Goal: Information Seeking & Learning: Learn about a topic

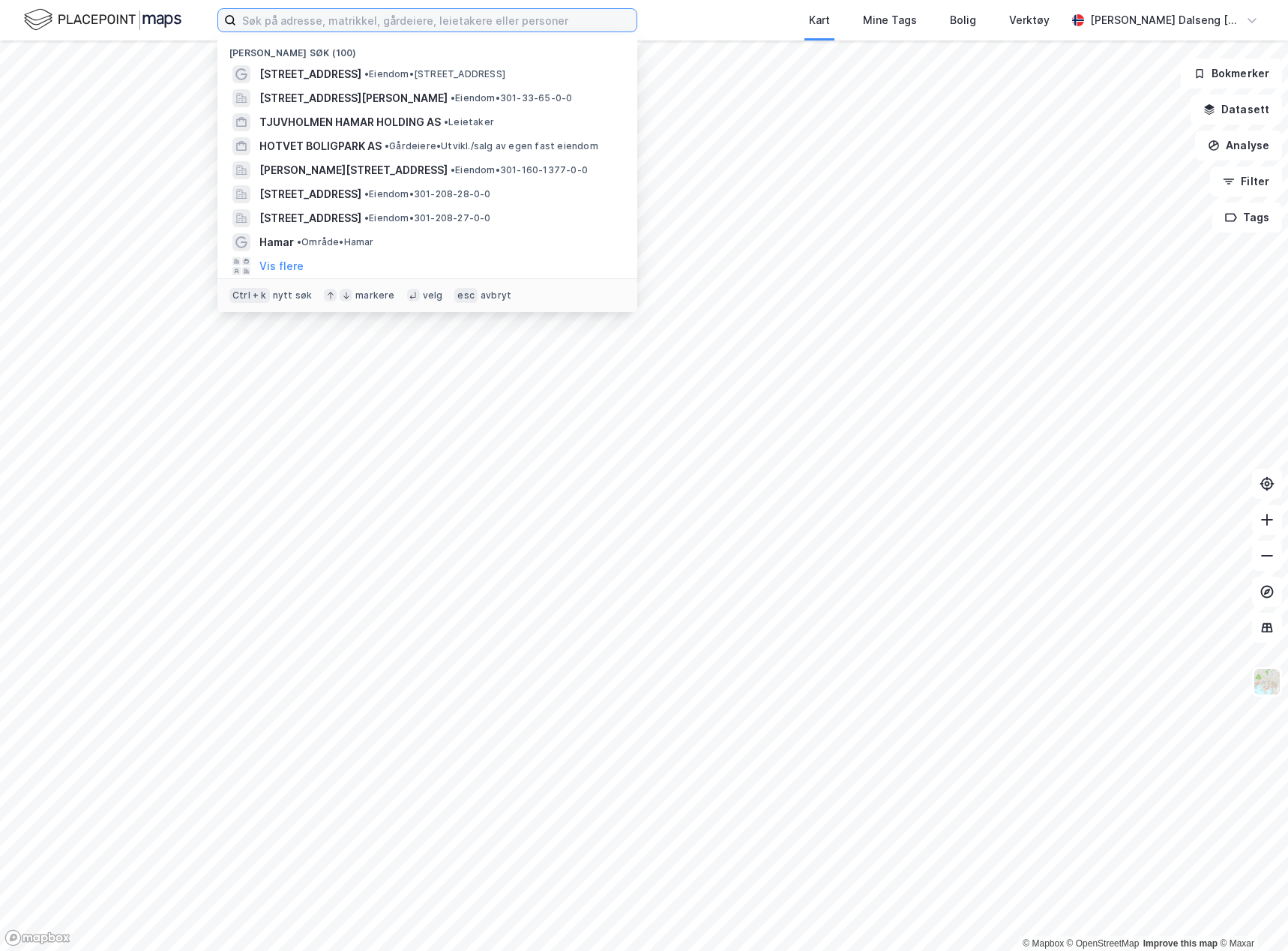
click at [406, 30] on input at bounding box center [436, 20] width 400 height 23
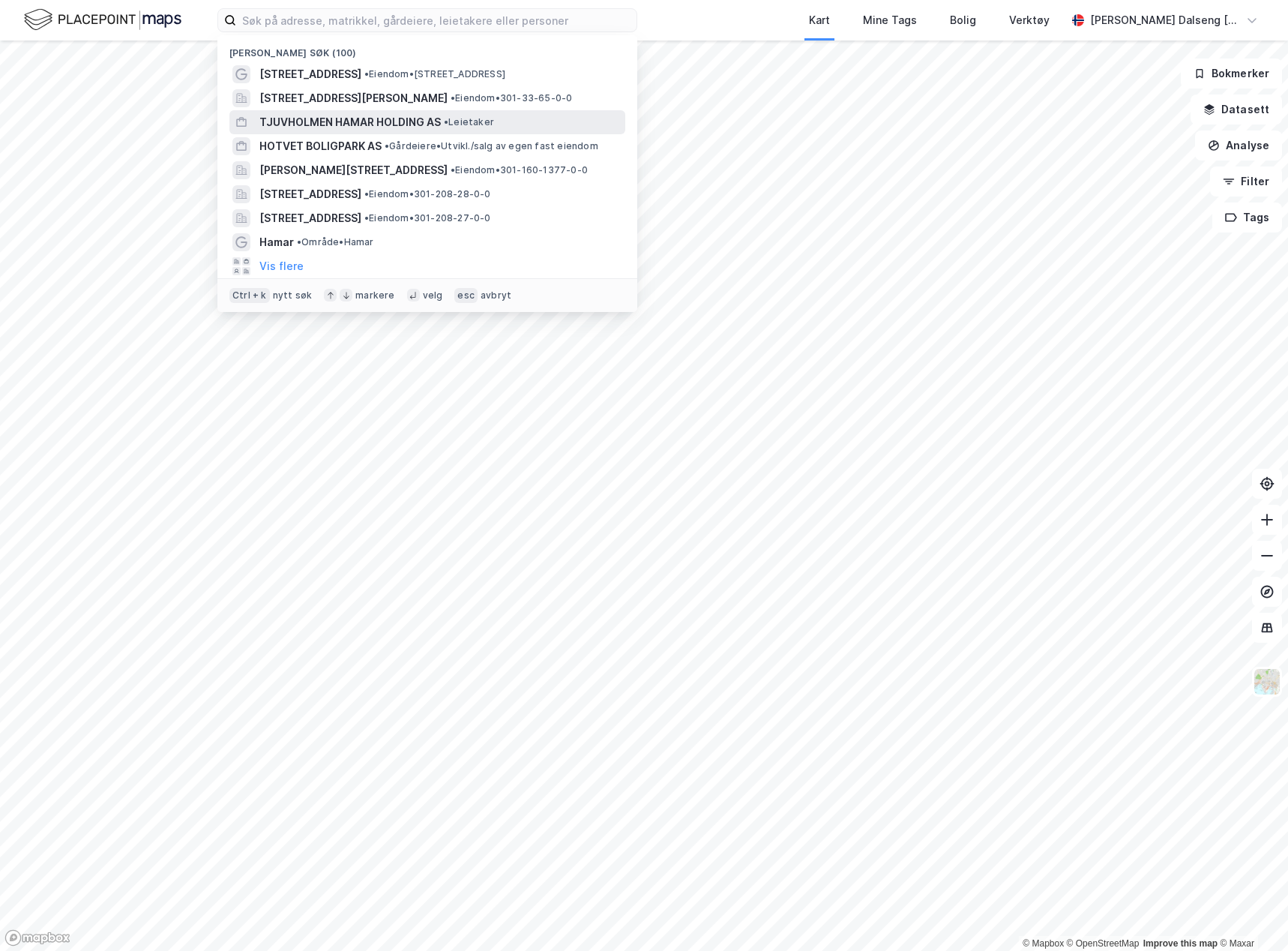
click at [439, 124] on span "TJUVHOLMEN HAMAR HOLDING AS" at bounding box center [350, 122] width 181 height 18
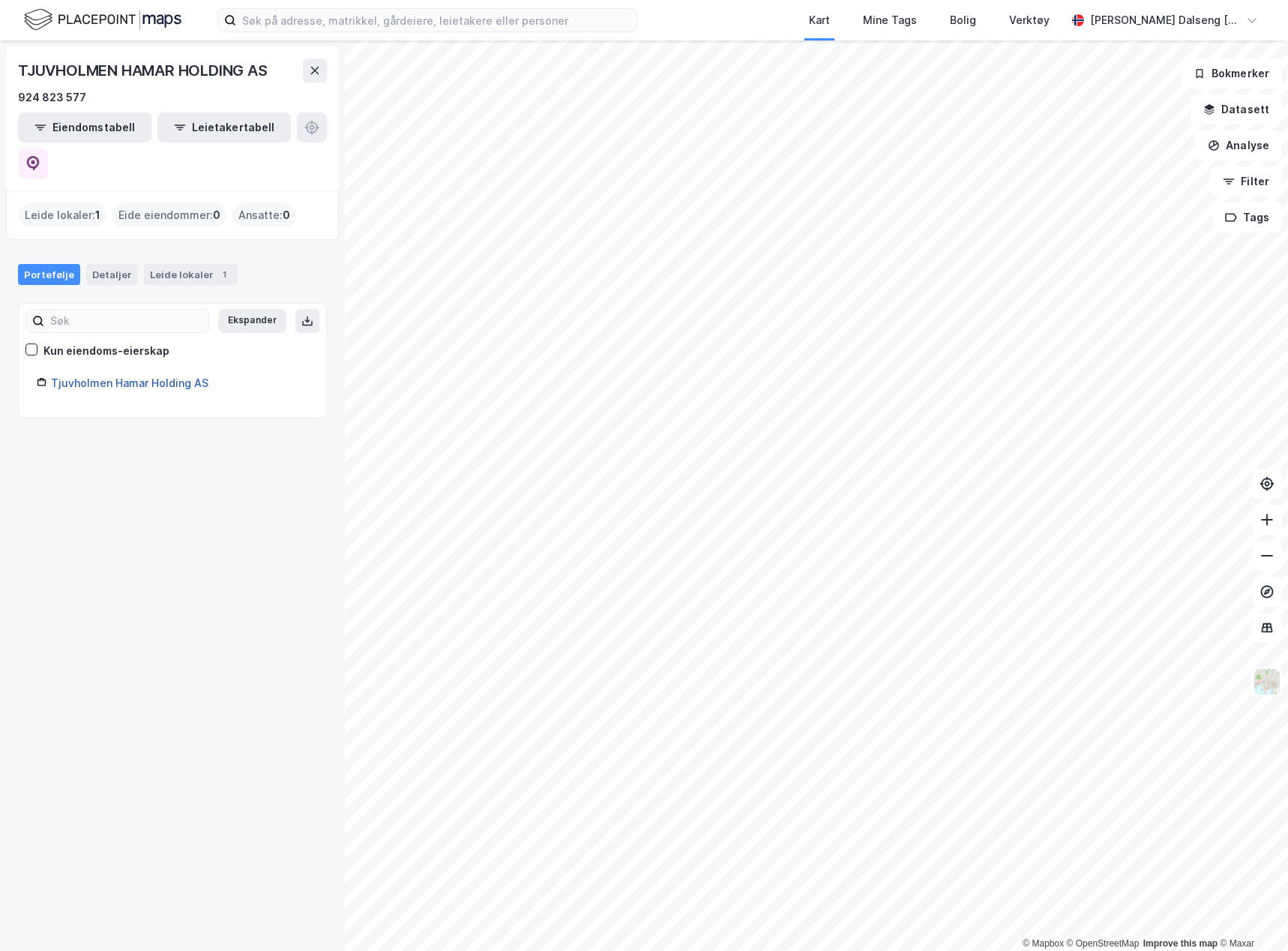
click at [159, 377] on link "Tjuvholmen Hamar Holding AS" at bounding box center [130, 383] width 158 height 13
click at [340, 20] on input at bounding box center [436, 20] width 400 height 23
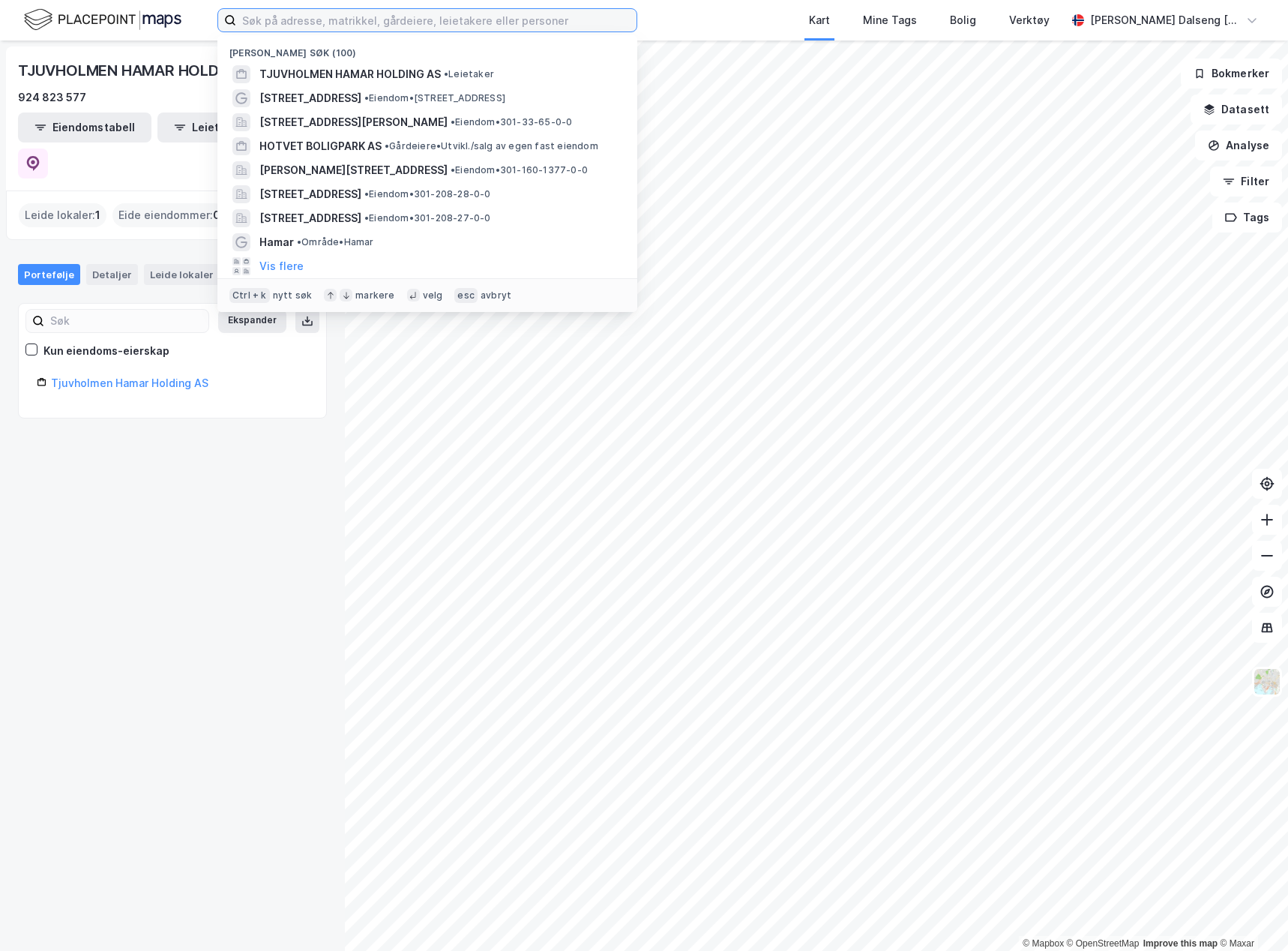
drag, startPoint x: 352, startPoint y: 18, endPoint x: 203, endPoint y: 25, distance: 149.2
click at [203, 25] on div "Nylige søk (100) TJUVHOLMEN HAMAR HOLDING AS • Leietaker Lørenveien 68 • Eiendo…" at bounding box center [644, 20] width 1288 height 40
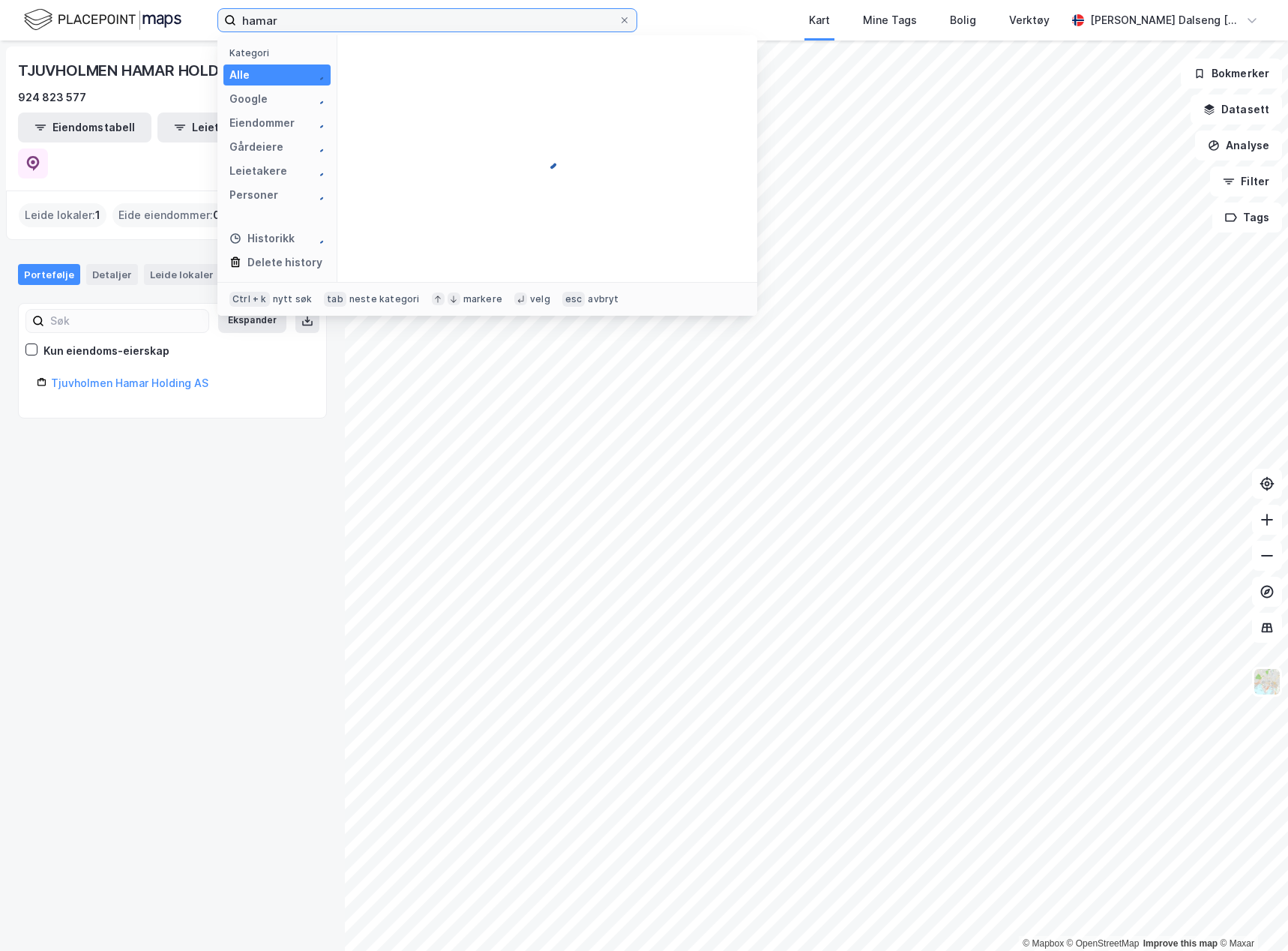
type input "hamar"
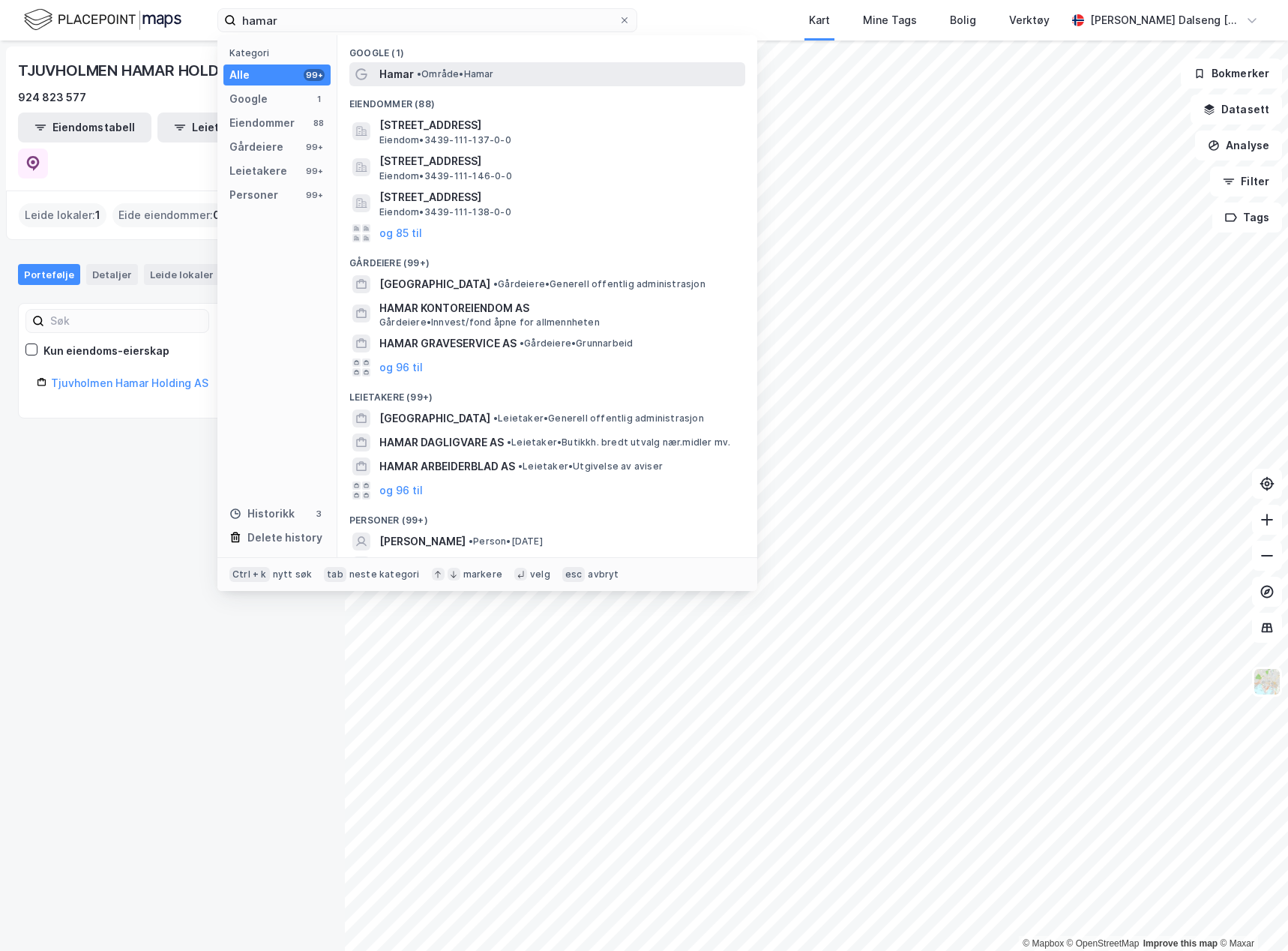
click at [494, 75] on span "• Område • Hamar" at bounding box center [456, 75] width 77 height 12
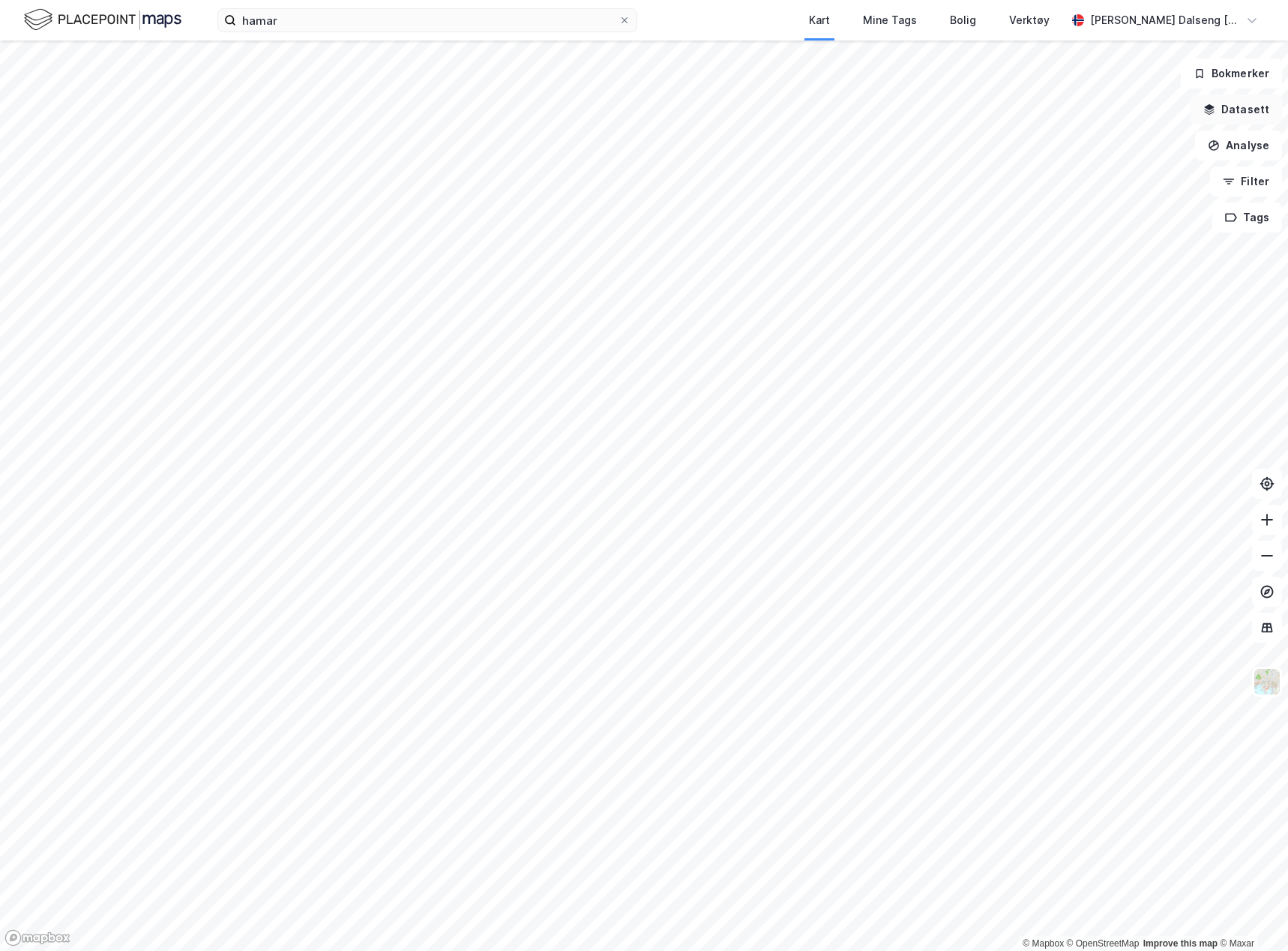
click at [1236, 108] on button "Datasett" at bounding box center [1236, 110] width 91 height 30
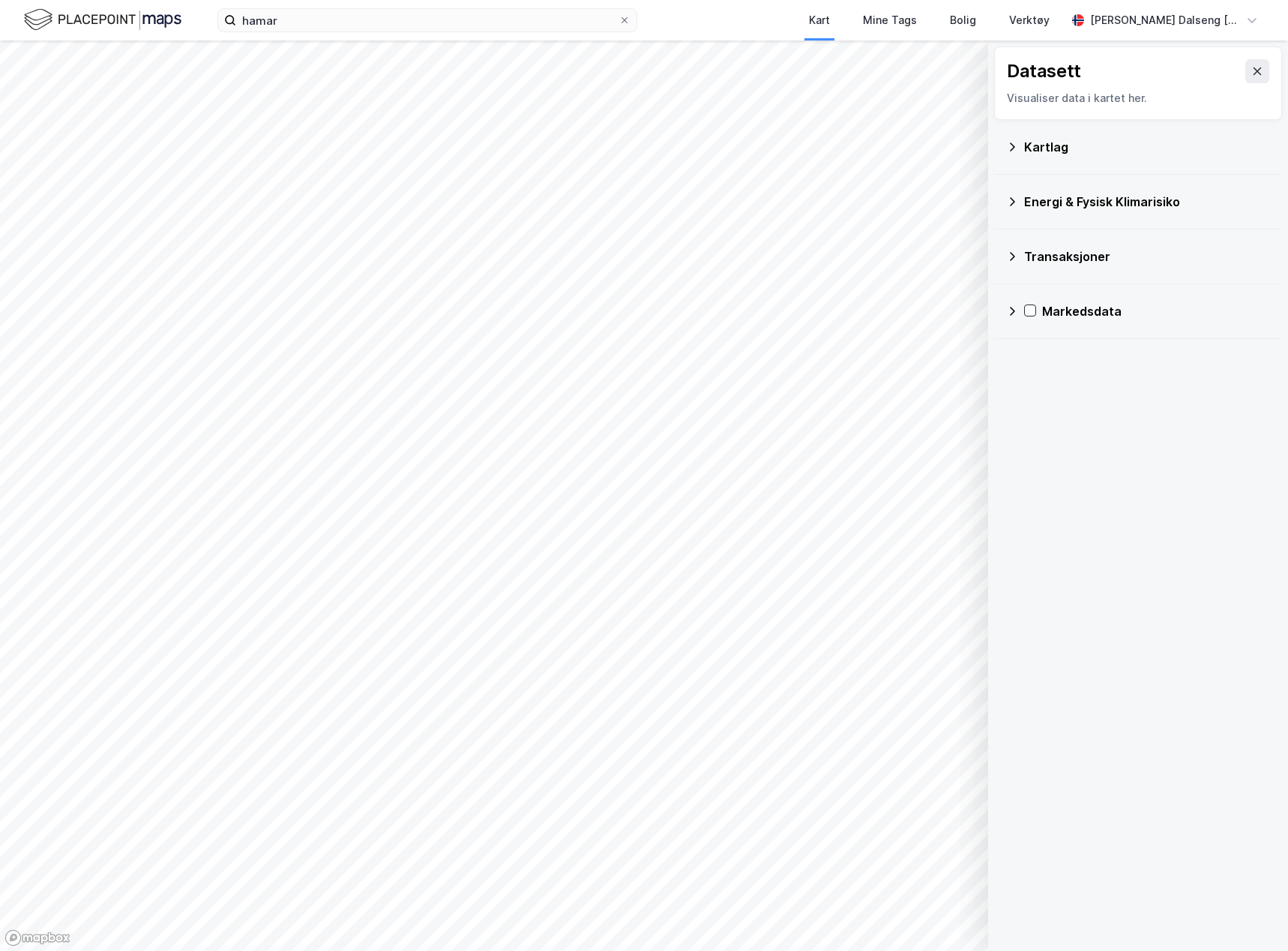
click at [1027, 143] on div "Kartlag" at bounding box center [1147, 146] width 246 height 18
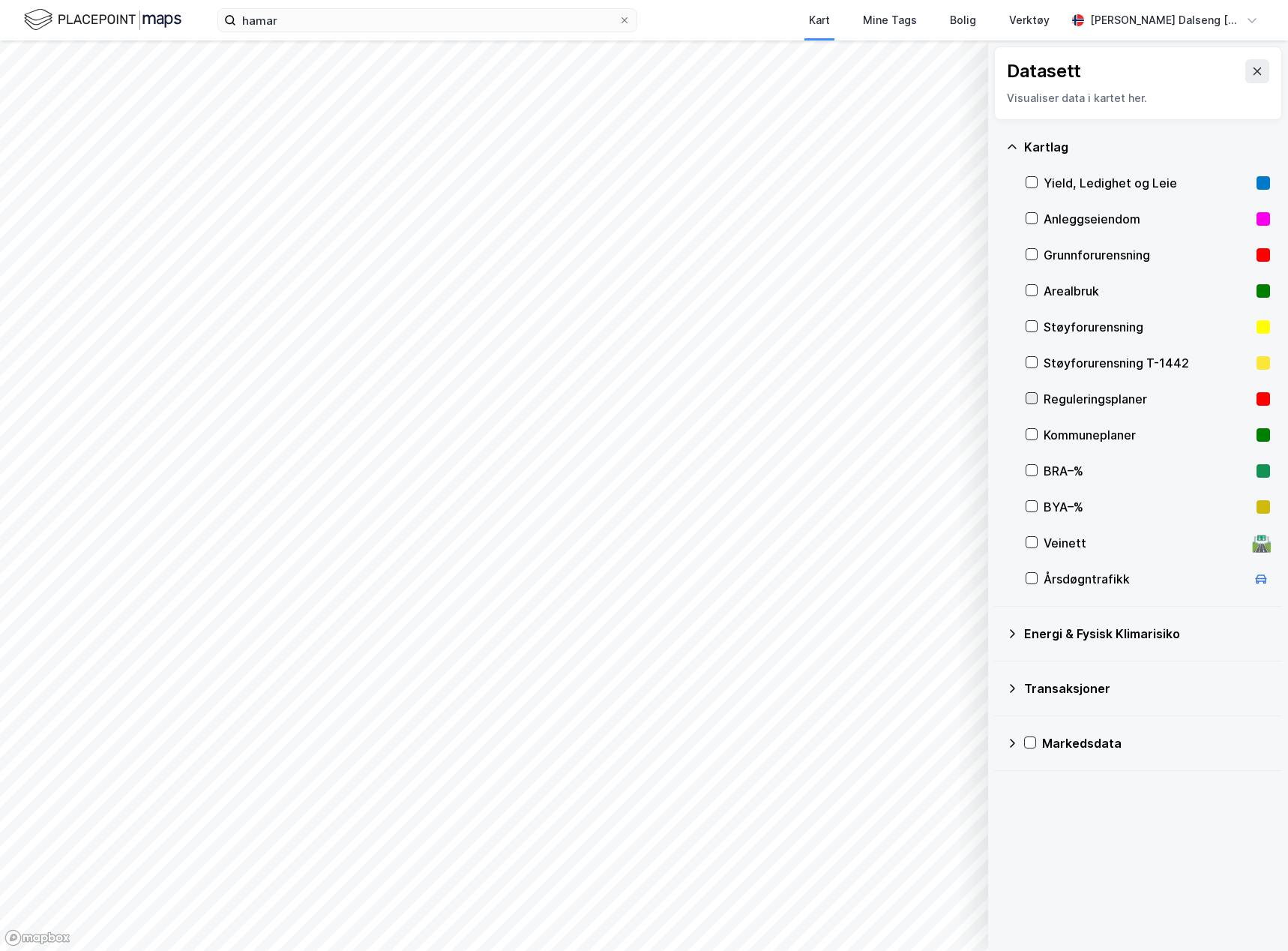
click at [1031, 403] on icon at bounding box center [1032, 398] width 11 height 11
click at [1251, 75] on icon at bounding box center [1257, 71] width 12 height 12
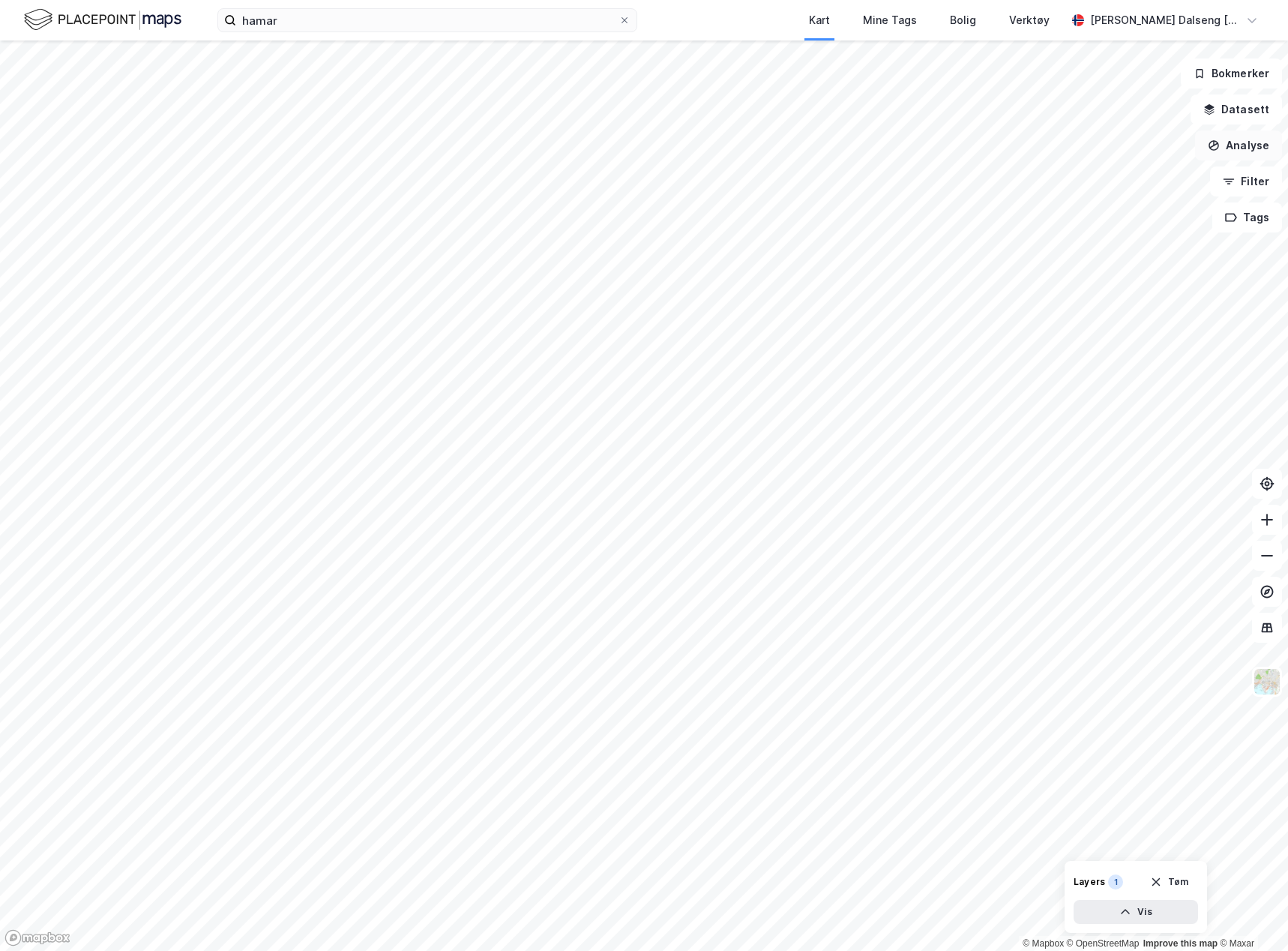
click at [1246, 142] on button "Analyse" at bounding box center [1238, 145] width 87 height 30
click at [1081, 173] on div "Tegn område" at bounding box center [1108, 177] width 131 height 13
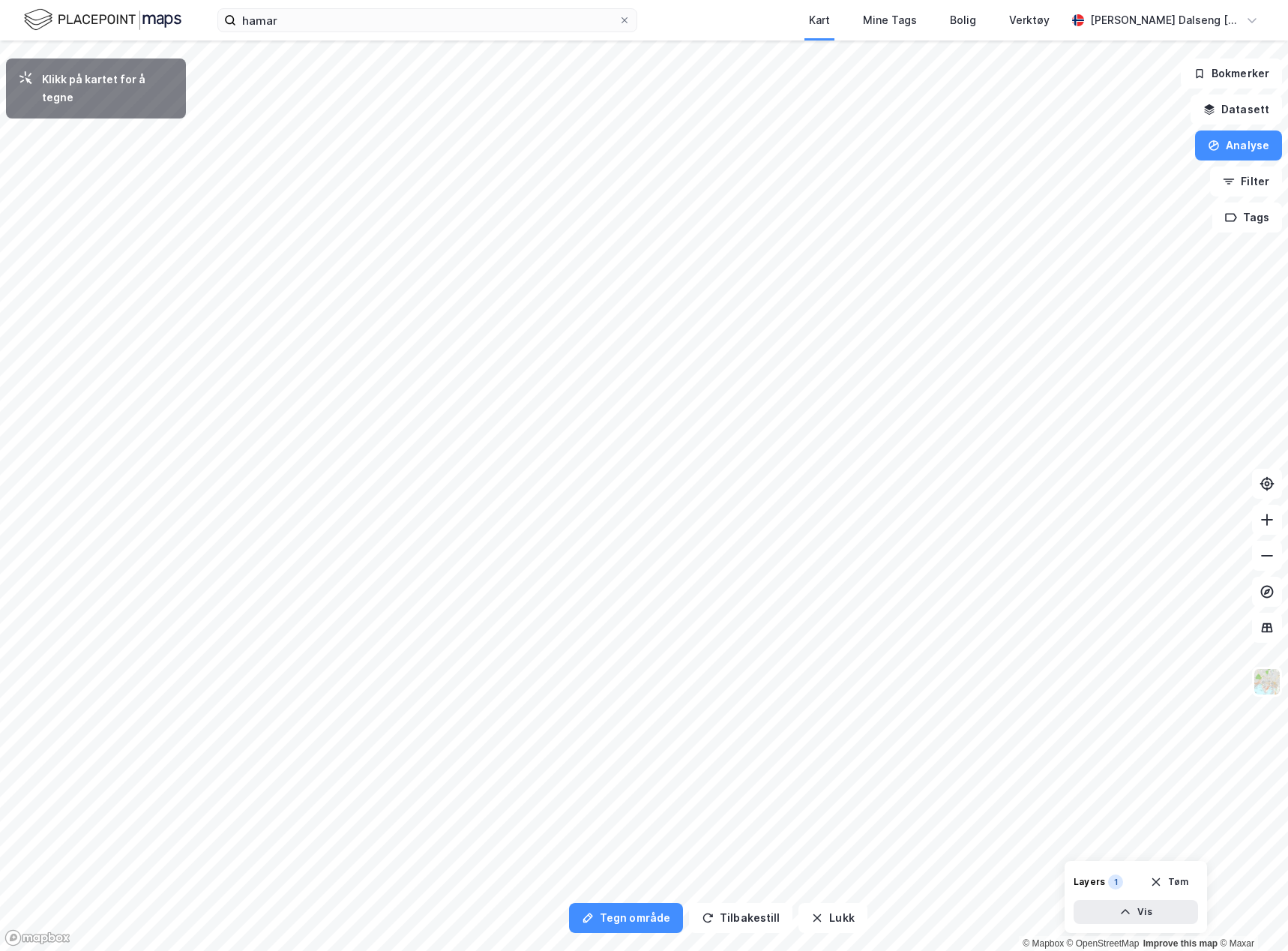
click at [615, 950] on html "hamar Kart Mine Tags Bolig Verktøy Teodor Dalseng Hagen Tegn område Tilbakestil…" at bounding box center [644, 475] width 1288 height 951
click at [475, 40] on div "8 624,54㎡ 1 8,6m 46,3m 9,4m 6,6m 38,6m 29,8m 9,4m 13,1m 6,3m 25,3m 21,8m 23,4m …" at bounding box center [644, 40] width 1288 height 0
drag, startPoint x: 501, startPoint y: 368, endPoint x: 591, endPoint y: 385, distance: 91.6
click at [614, 392] on div "0,5m" at bounding box center [630, 413] width 32 height 43
click at [407, 212] on div "0,9m" at bounding box center [428, 211] width 44 height 33
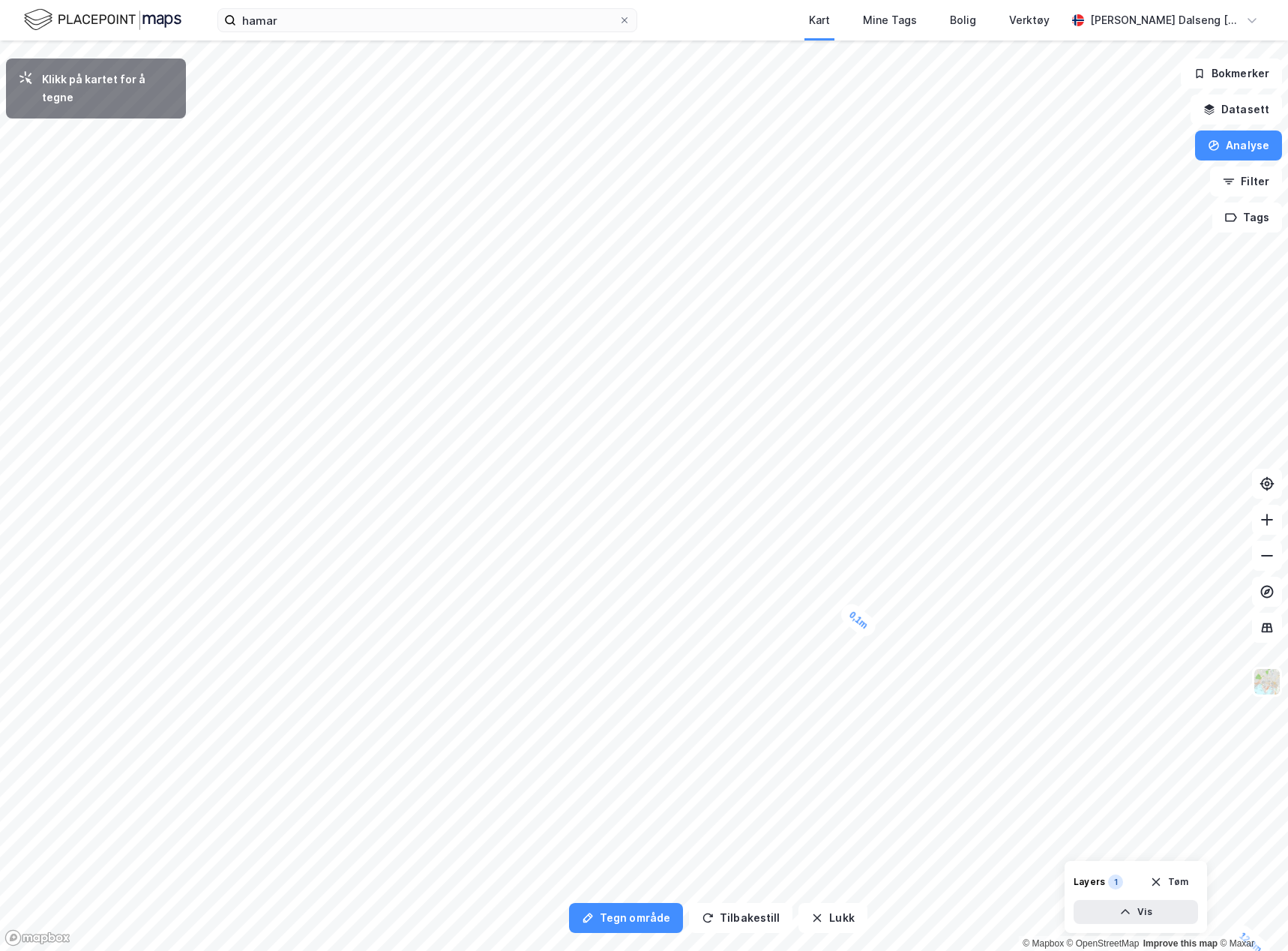
click at [880, 641] on div "0,1m" at bounding box center [858, 621] width 43 height 40
click at [1287, 540] on html "hamar Kart Mine Tags Bolig Verktøy Teodor Dalseng Hagen Tegn område Tilbakestil…" at bounding box center [644, 475] width 1288 height 951
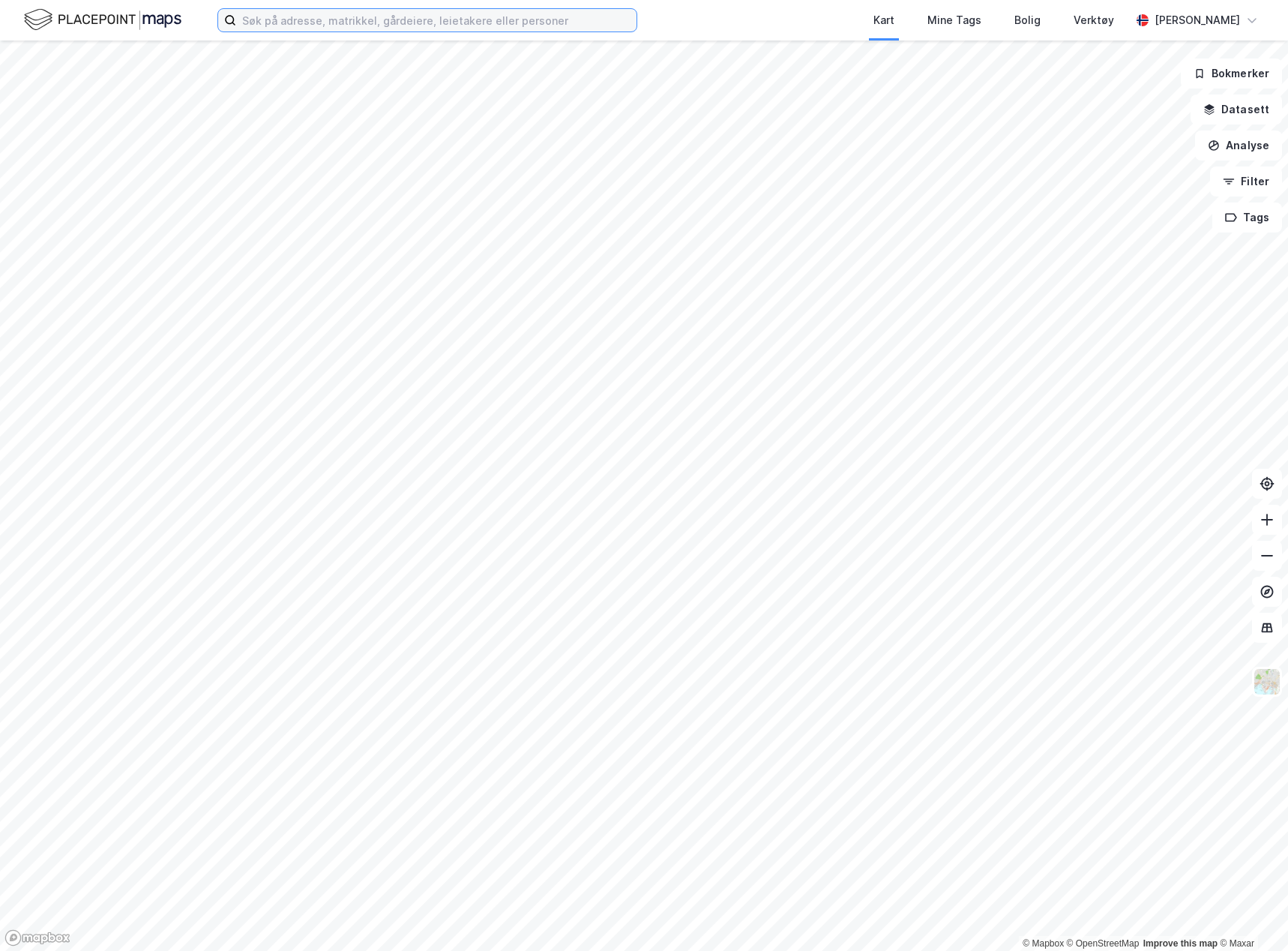
click at [422, 17] on input at bounding box center [436, 20] width 400 height 23
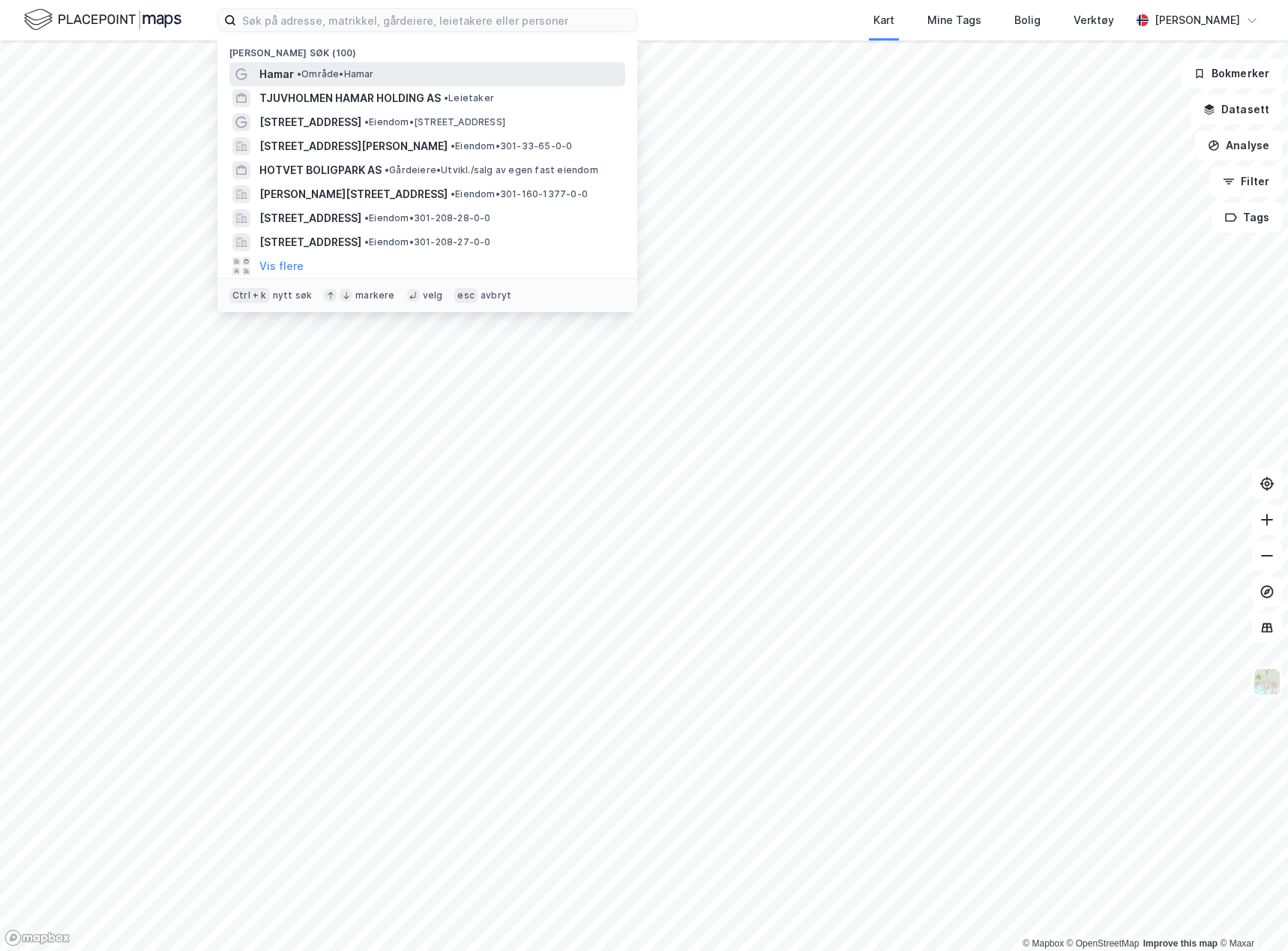
click at [389, 70] on div "Hamar • Område • [GEOGRAPHIC_DATA]" at bounding box center [441, 74] width 363 height 18
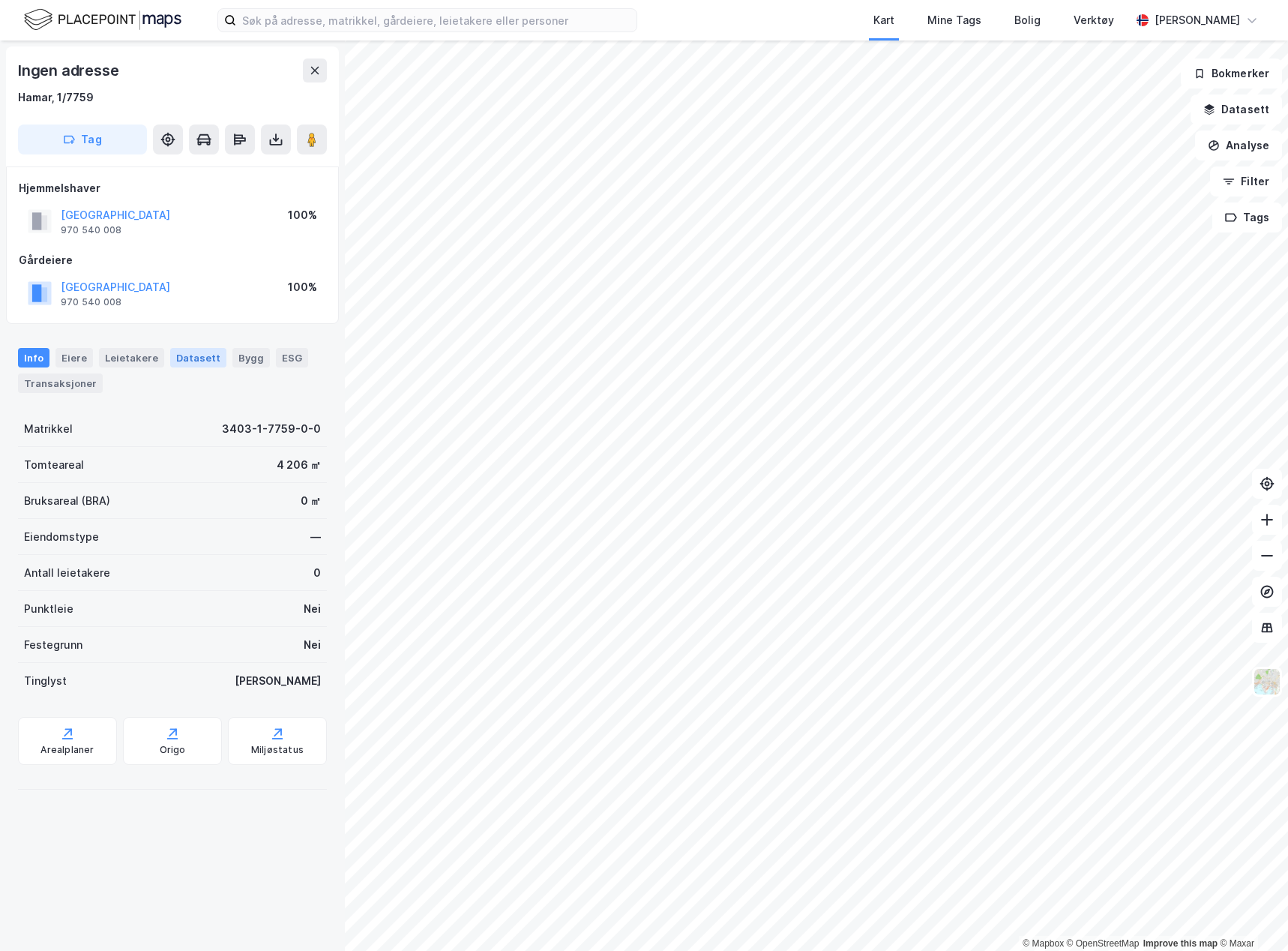
click at [164, 362] on div "© Mapbox © OpenStreetMap Improve this map © Maxar Ingen adresse [STREET_ADDRESS…" at bounding box center [644, 495] width 1288 height 911
click at [1287, 720] on html "Kart Mine Tags Bolig Verktøy Teodor Dalseng Hagen © Mapbox © OpenStreetMap Impr…" at bounding box center [644, 475] width 1288 height 951
click at [351, 29] on div "Kart Mine Tags Bolig Verktøy Teodor Dalseng Hagen © Mapbox © OpenStreetMap Impr…" at bounding box center [644, 475] width 1288 height 951
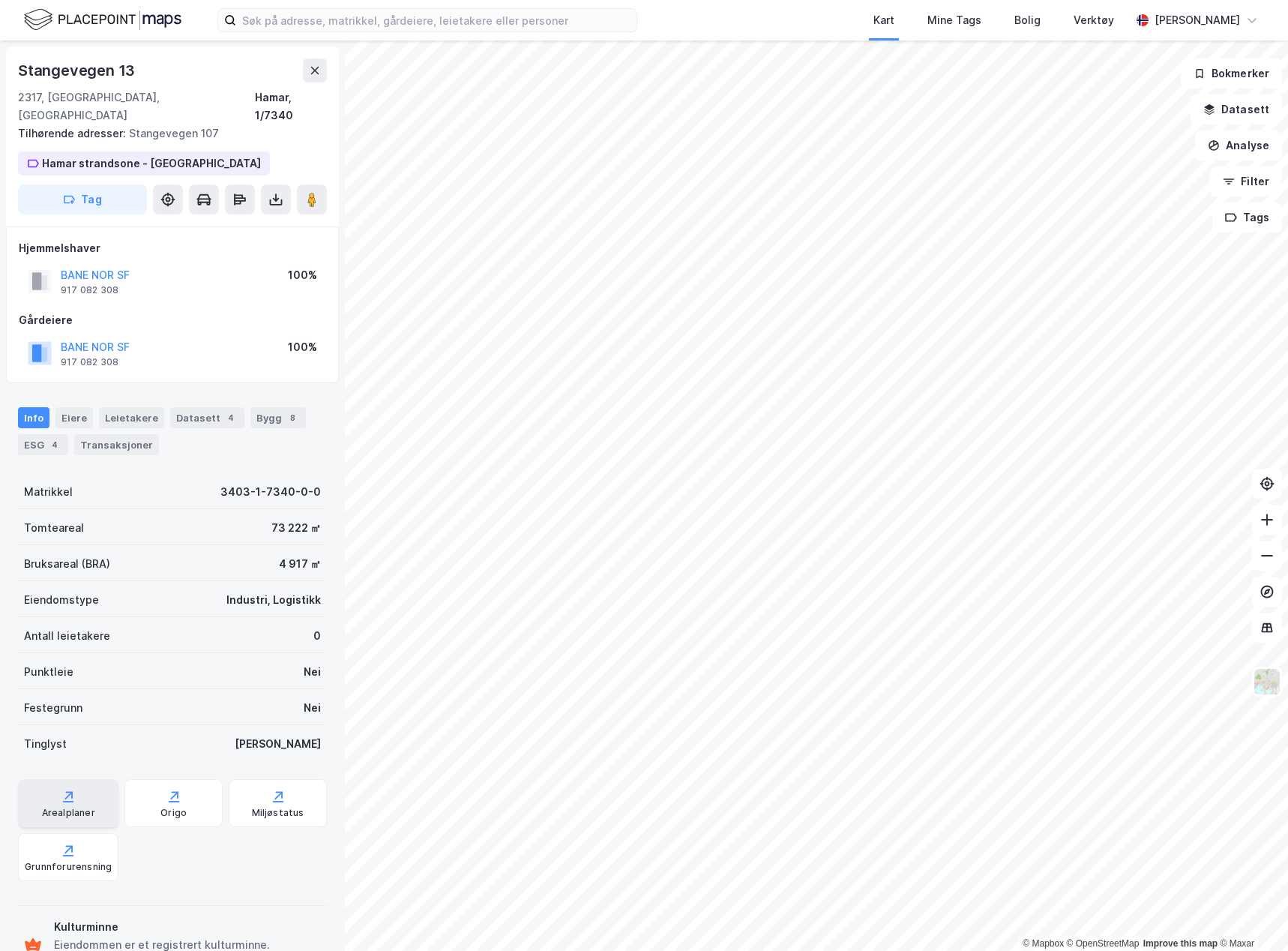
click at [53, 807] on div "Arealplaner" at bounding box center [68, 813] width 53 height 12
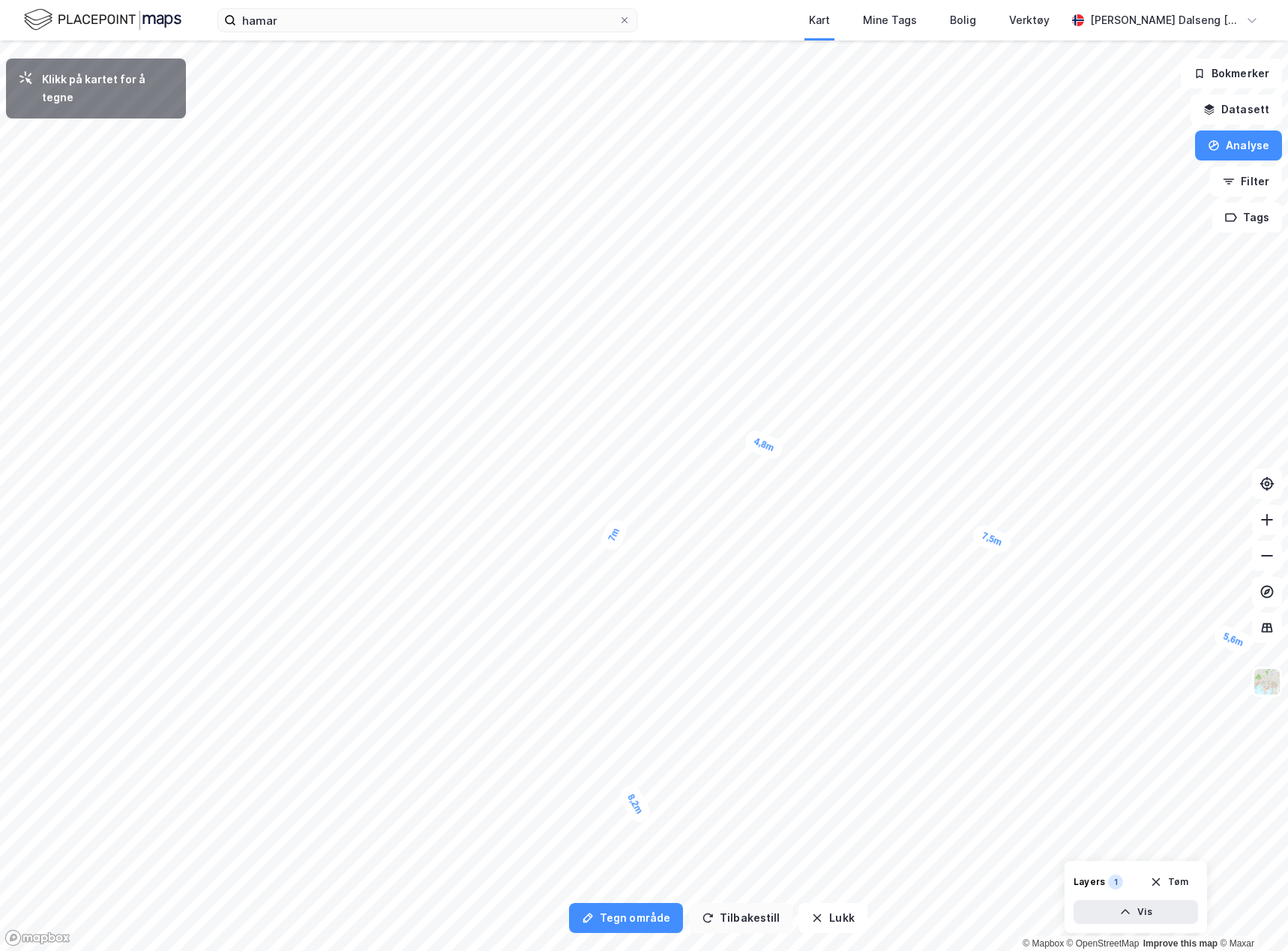
click at [729, 918] on button "Tilbakestill" at bounding box center [740, 918] width 103 height 30
click at [730, 918] on button "Tilbakestill" at bounding box center [740, 918] width 103 height 30
click at [839, 916] on button "Lukk" at bounding box center [832, 918] width 68 height 30
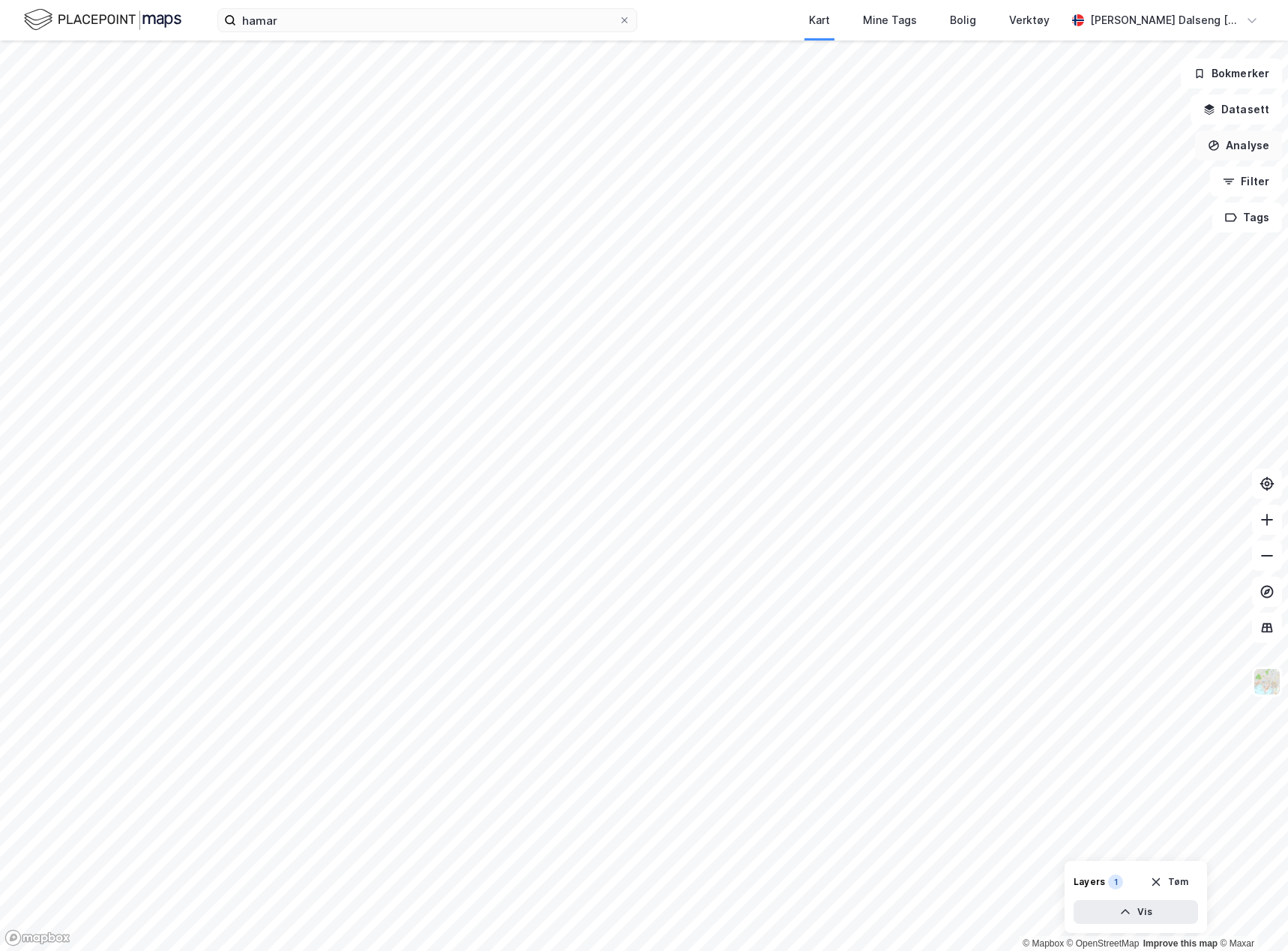
click at [1242, 153] on button "Analyse" at bounding box center [1238, 145] width 87 height 30
click at [1056, 175] on div "Tegn område" at bounding box center [1108, 177] width 131 height 13
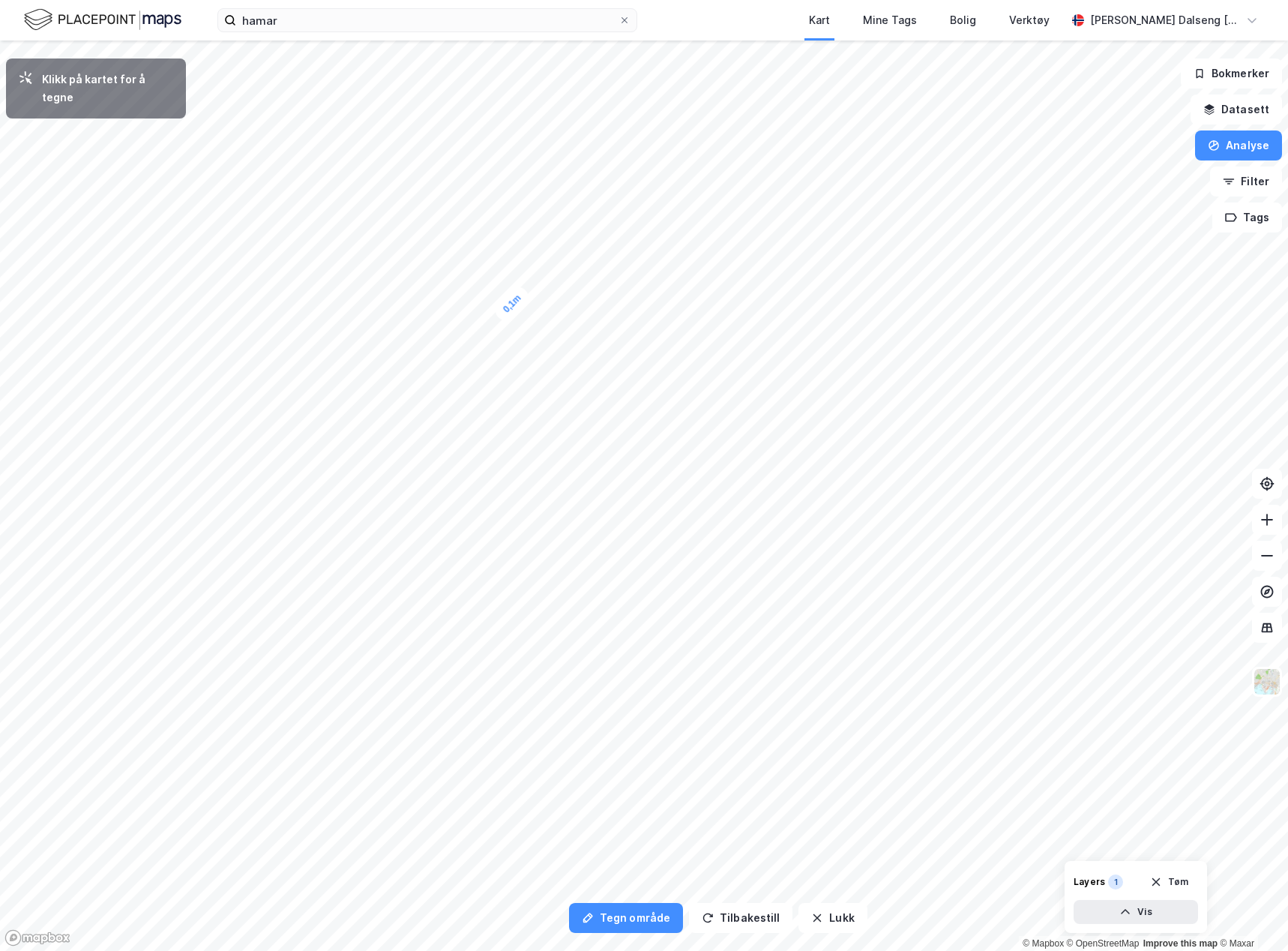
click at [533, 283] on div "0,1m" at bounding box center [513, 304] width 42 height 42
click at [847, 907] on button "Lukk" at bounding box center [832, 918] width 68 height 30
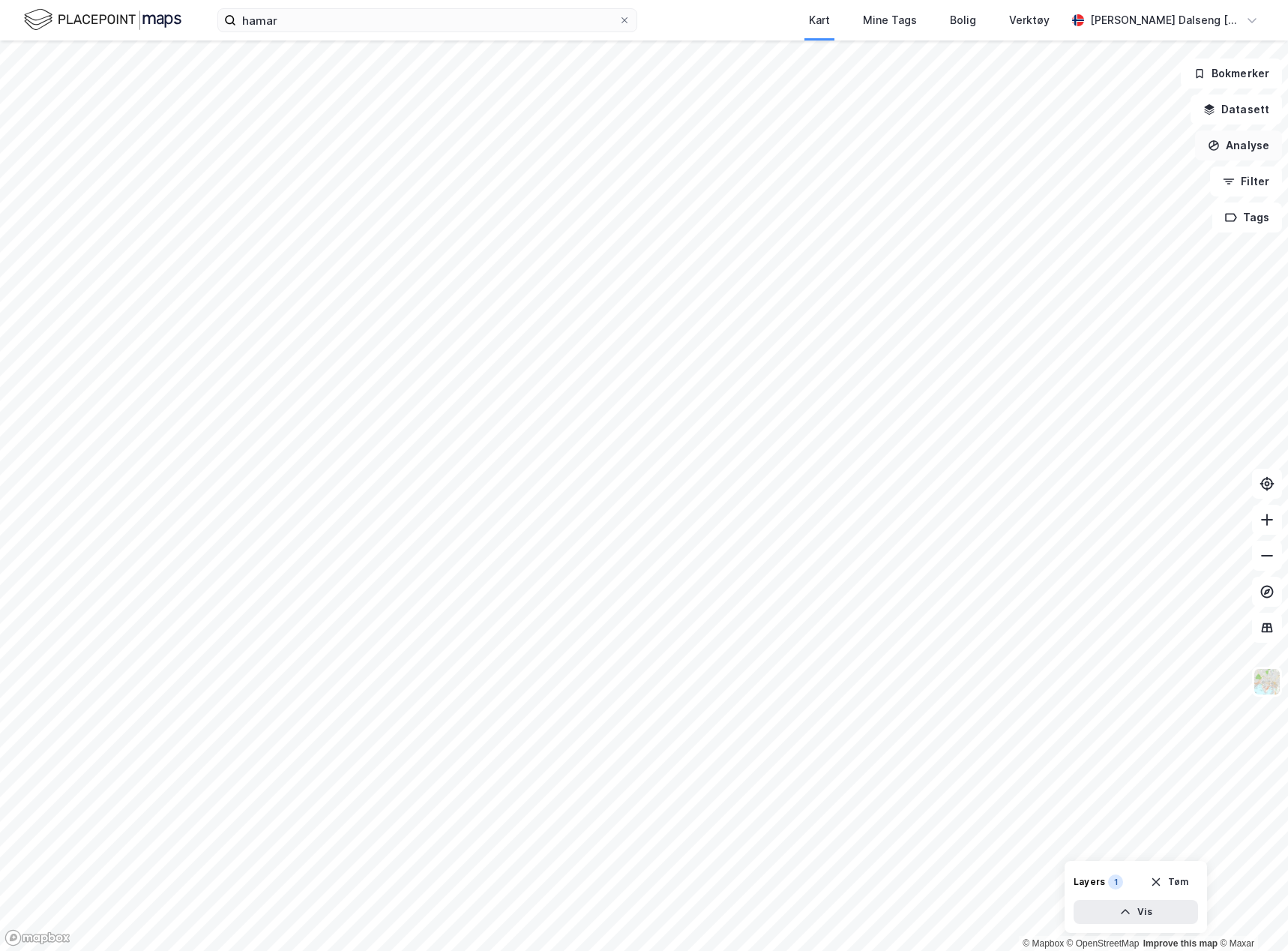
click at [1235, 149] on button "Analyse" at bounding box center [1238, 145] width 87 height 30
click at [1036, 167] on div "Tegn område" at bounding box center [1099, 177] width 173 height 25
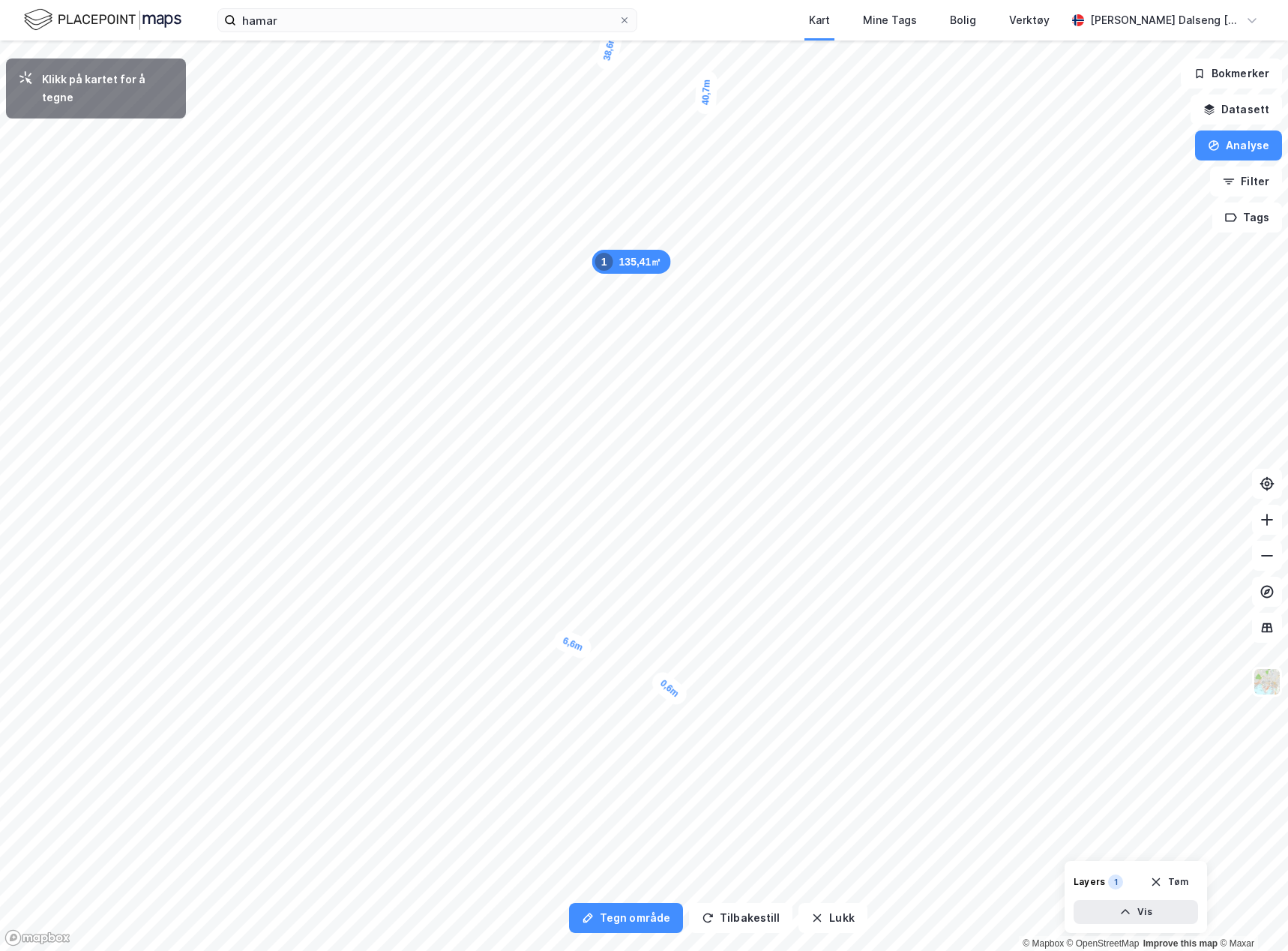
click at [690, 668] on div "0,6m" at bounding box center [669, 688] width 43 height 40
click at [966, 40] on div "6 095,56㎡ 1 38,6m 6,6m 9,5m 46,3m 8,6m 16,3m 25,5m 25,4m 10,7m 12,8m 24,2m 25m …" at bounding box center [644, 40] width 1288 height 0
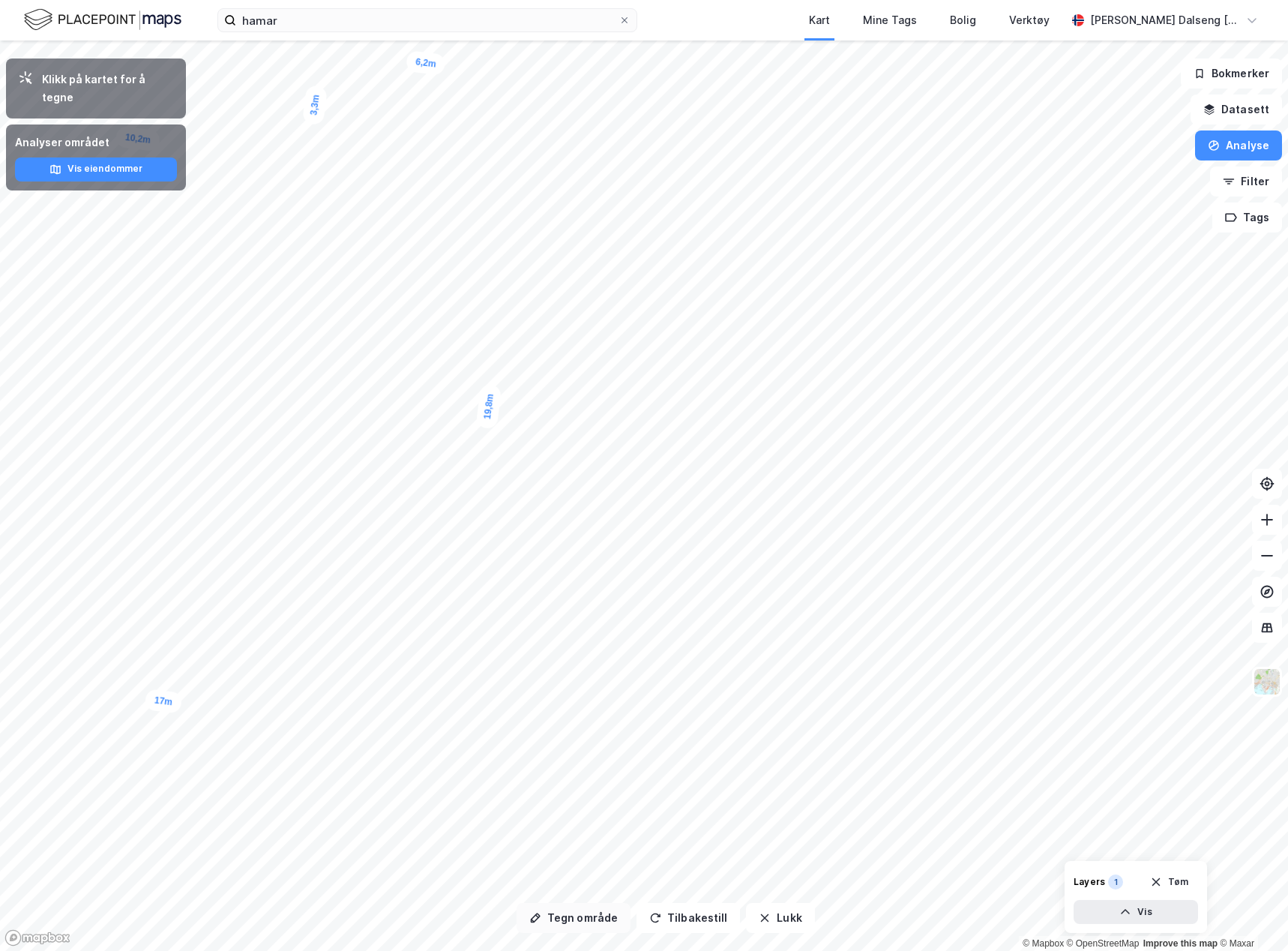
click at [585, 926] on button "Tegn område" at bounding box center [574, 918] width 114 height 30
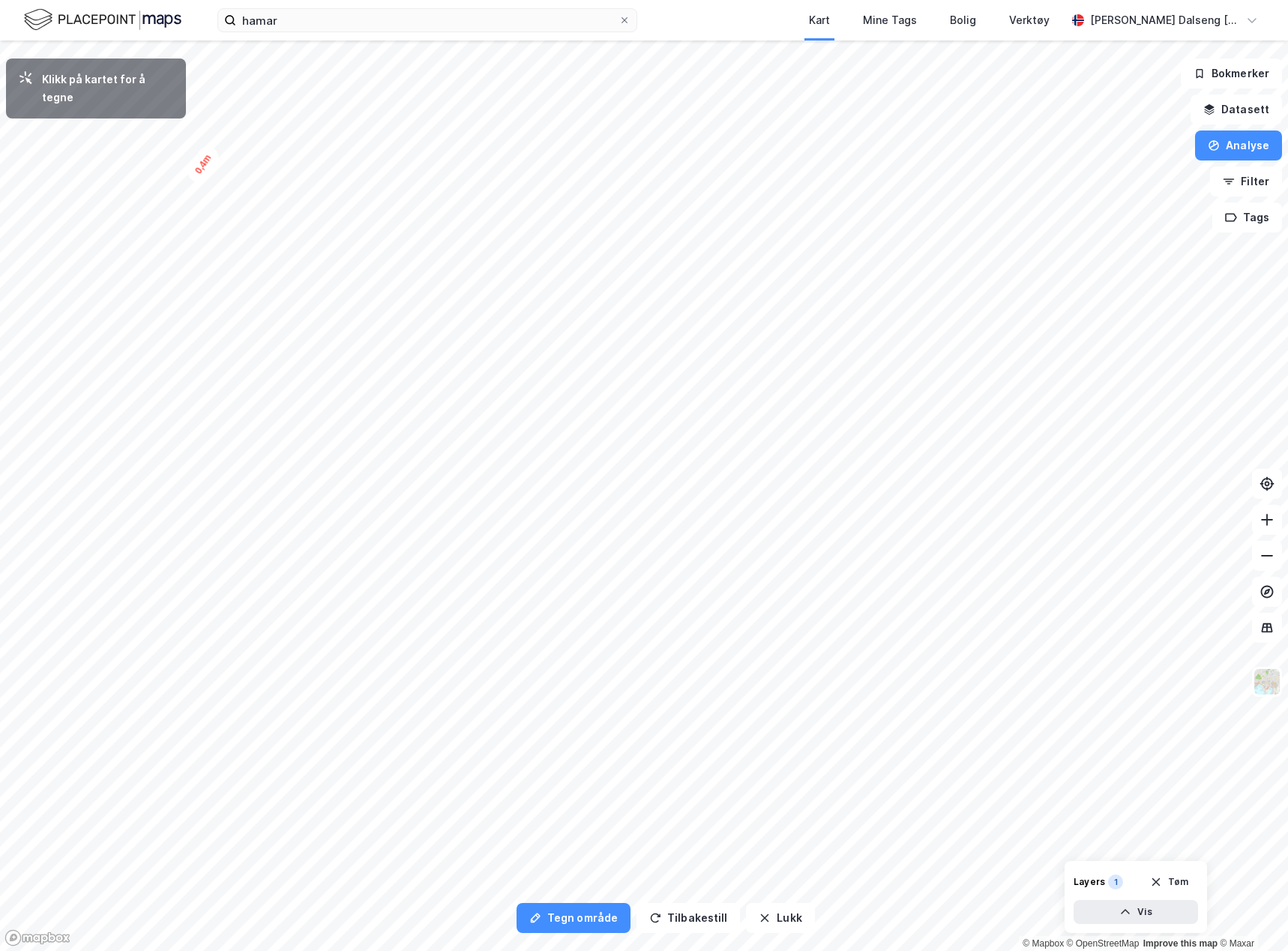
click at [184, 175] on div "0,4m" at bounding box center [203, 165] width 39 height 44
click at [761, 924] on button "Lukk" at bounding box center [780, 918] width 68 height 30
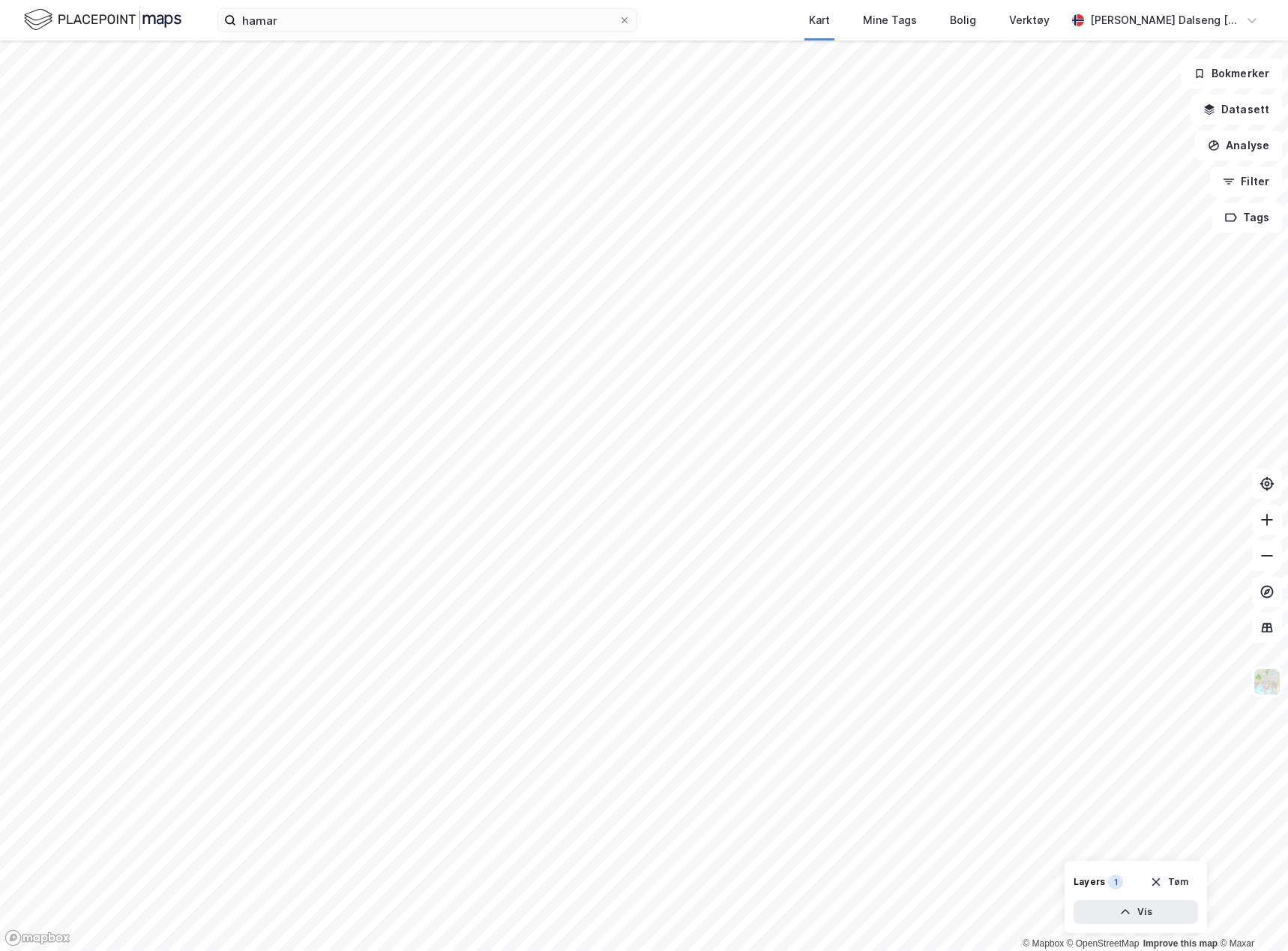
click at [1287, 950] on html "hamar Kart Mine Tags Bolig Verktøy Teodor Dalseng Hagen © Mapbox © OpenStreetMa…" at bounding box center [644, 475] width 1288 height 951
click at [0, 176] on html "hamar Kart Mine Tags Bolig Verktøy Teodor Dalseng Hagen © Mapbox © OpenStreetMa…" at bounding box center [644, 475] width 1288 height 951
click at [1287, 803] on html "hamar Kart Mine Tags Bolig Verktøy Teodor Dalseng Hagen © Mapbox © OpenStreetMa…" at bounding box center [644, 475] width 1288 height 951
click at [1227, 114] on button "Datasett" at bounding box center [1236, 110] width 91 height 30
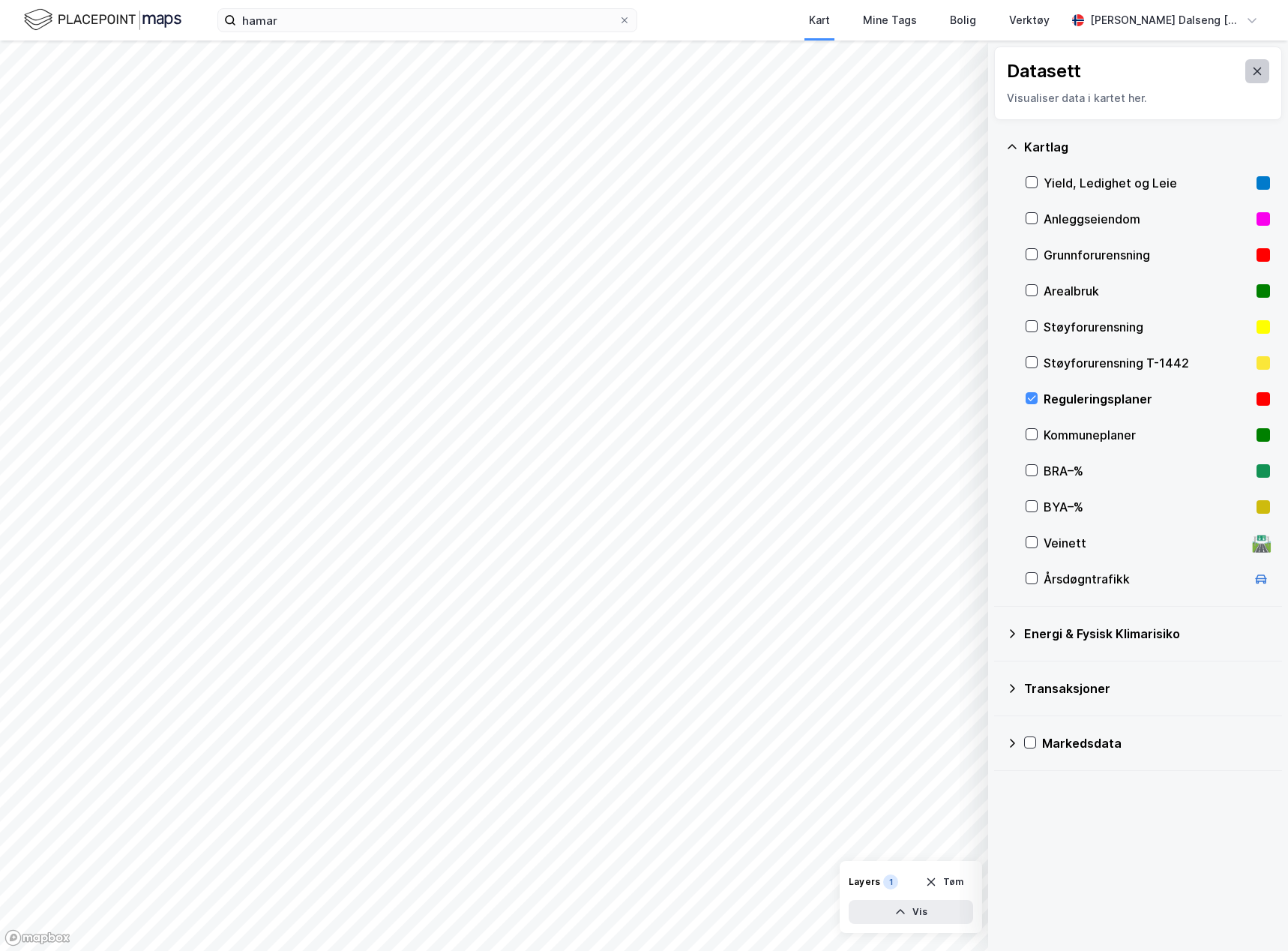
click at [1245, 75] on button at bounding box center [1256, 71] width 24 height 24
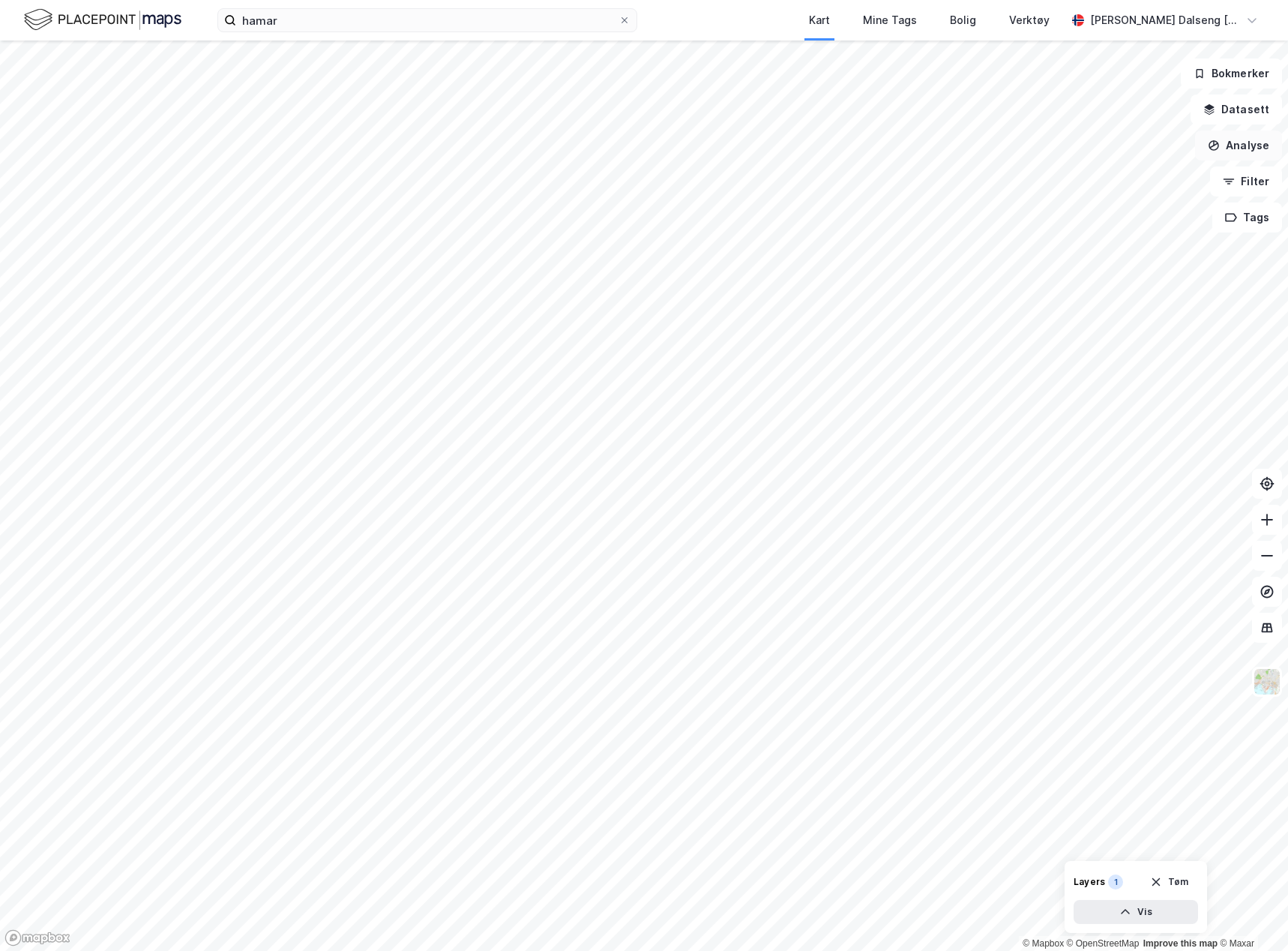
click at [1235, 147] on button "Analyse" at bounding box center [1238, 145] width 87 height 30
click at [1082, 168] on div "Tegn område" at bounding box center [1099, 177] width 173 height 25
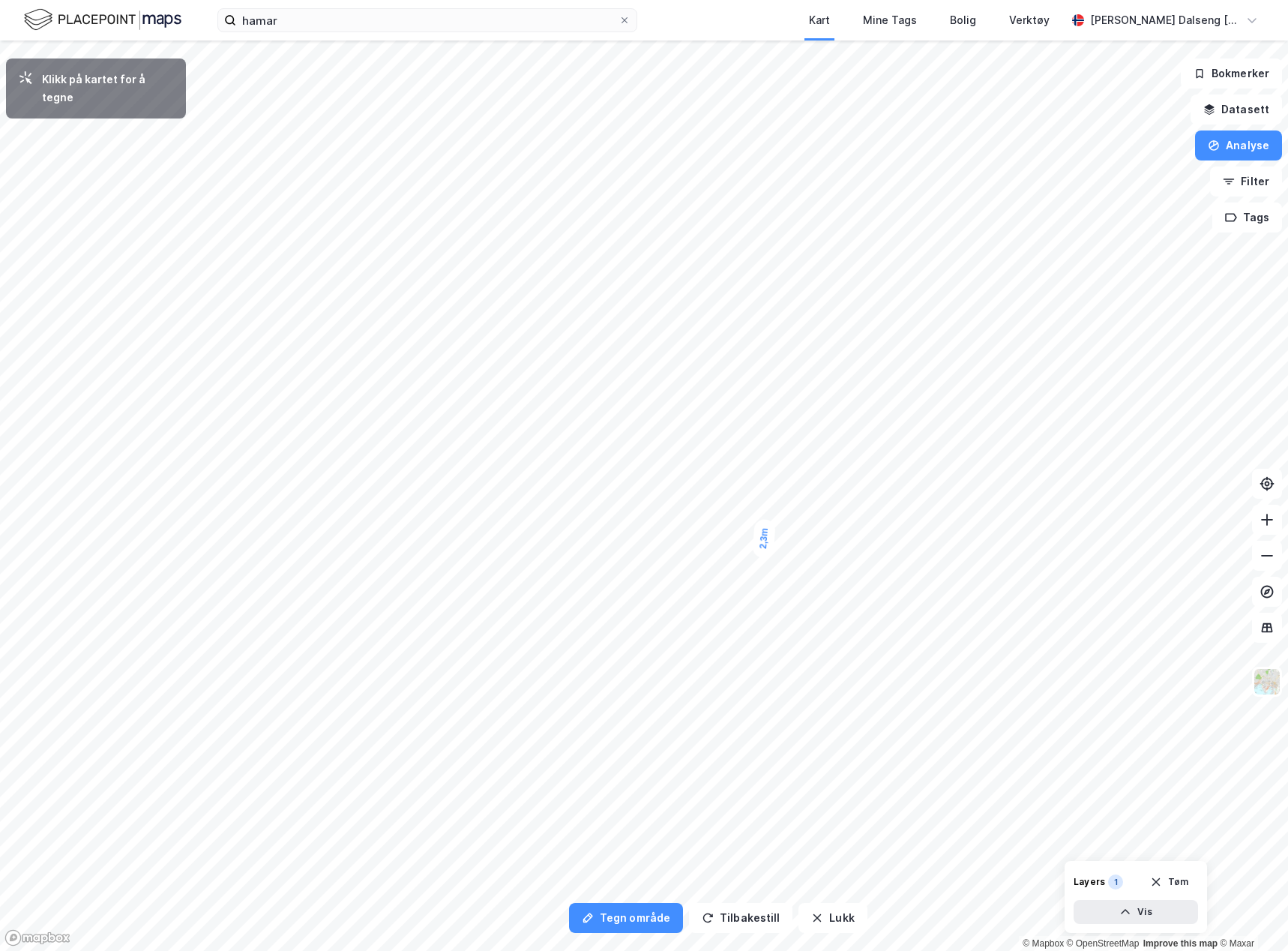
click at [880, 0] on html "hamar Kart Mine Tags Bolig Verktøy Teodor Dalseng Hagen Tegn område Tilbakestil…" at bounding box center [644, 475] width 1288 height 951
click at [0, 188] on html "hamar Kart Mine Tags Bolig Verktøy Teodor Dalseng Hagen Tegn område Tilbakestil…" at bounding box center [644, 475] width 1288 height 951
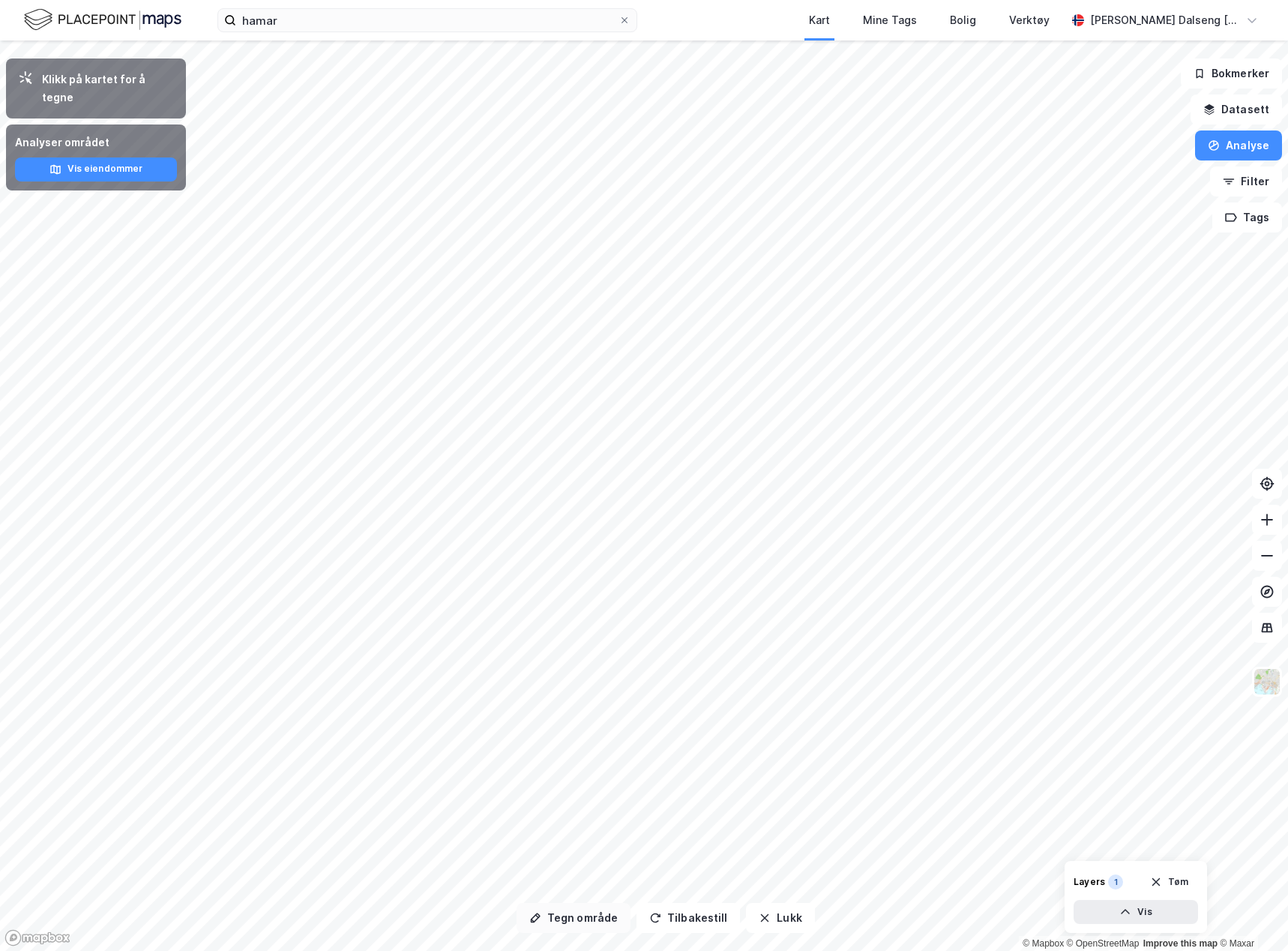
click at [595, 923] on button "Tegn område" at bounding box center [574, 918] width 114 height 30
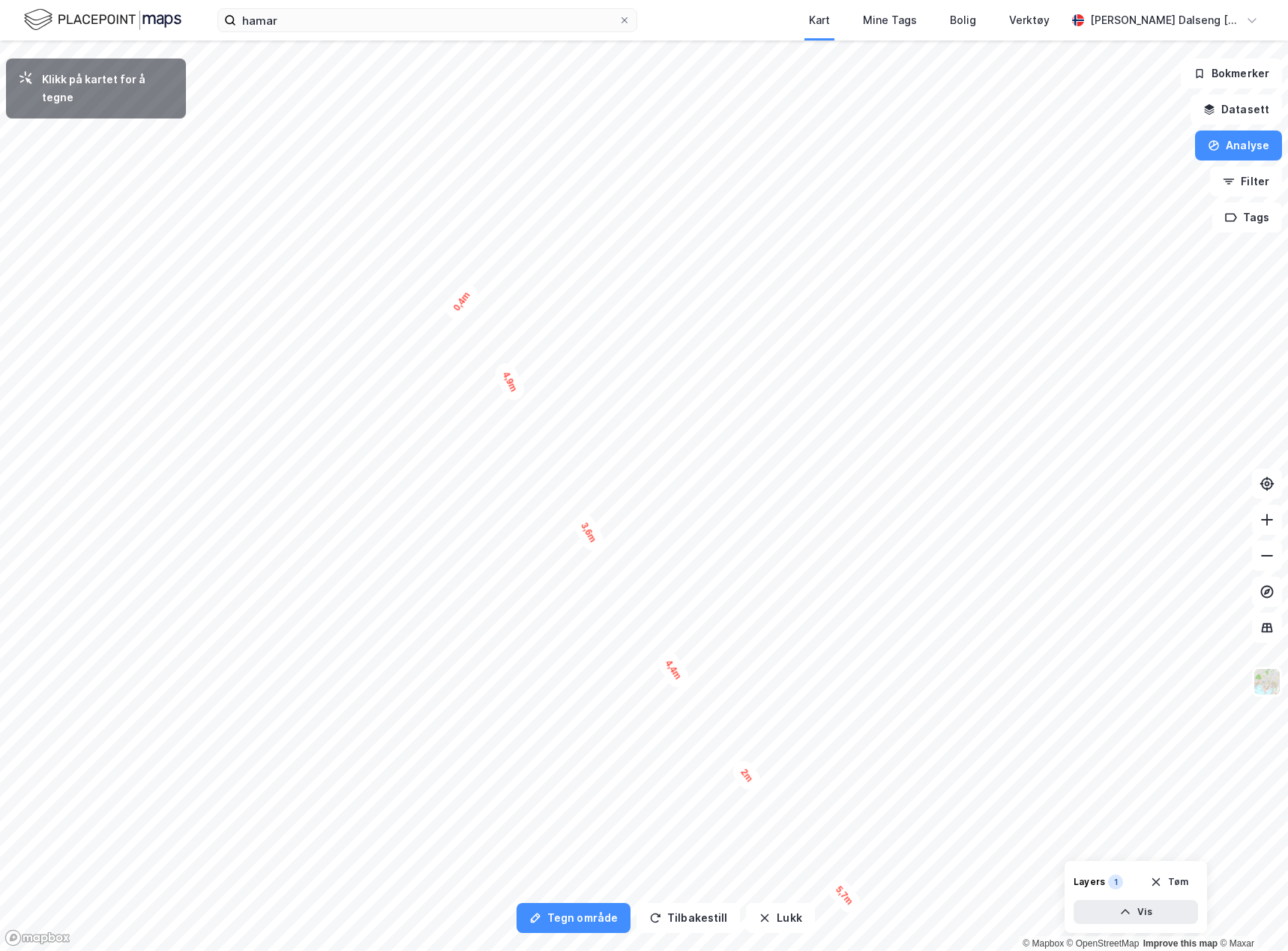
click at [481, 323] on div "0,4m" at bounding box center [461, 302] width 39 height 44
click at [422, 544] on div "0,4m" at bounding box center [433, 557] width 40 height 43
click at [412, 337] on div "0,9m" at bounding box center [428, 358] width 33 height 44
